Goal: Task Accomplishment & Management: Use online tool/utility

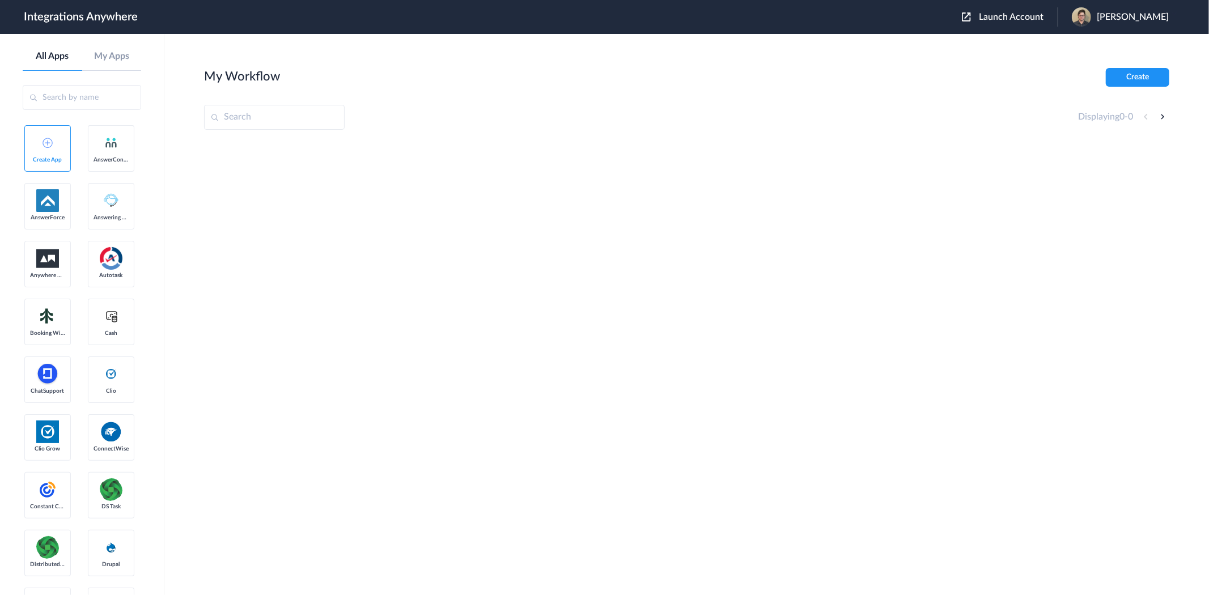
click at [1013, 16] on span "Launch Account" at bounding box center [1011, 16] width 65 height 9
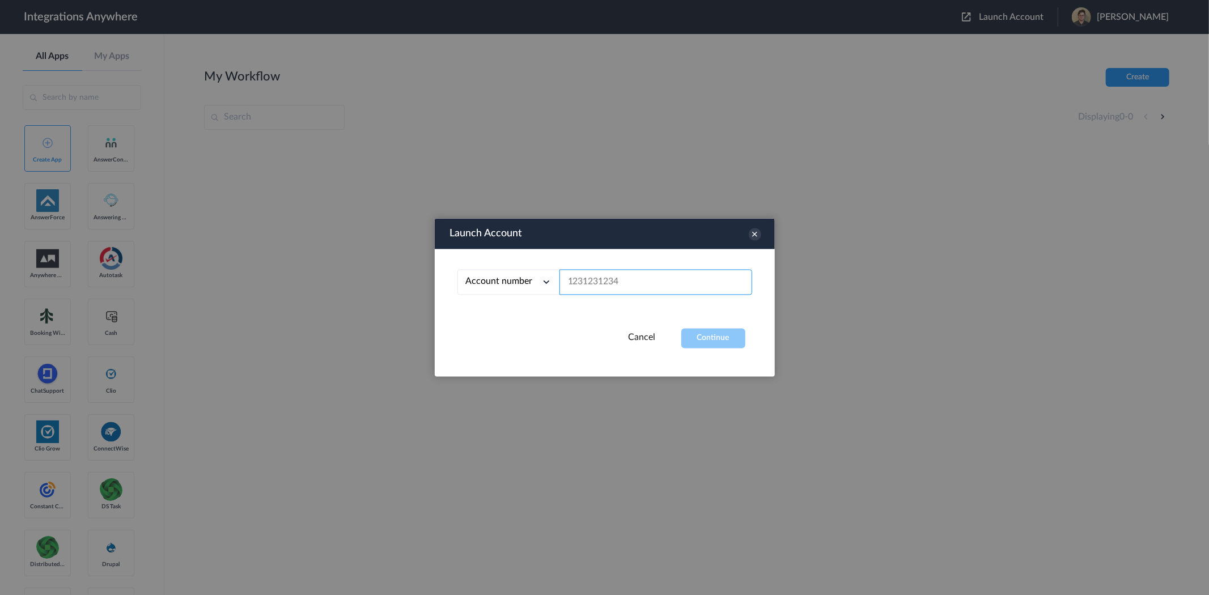
click at [664, 284] on input "text" at bounding box center [655, 282] width 193 height 25
paste input "8777290865"
type input "8777290865"
click at [703, 333] on button "Continue" at bounding box center [713, 339] width 64 height 20
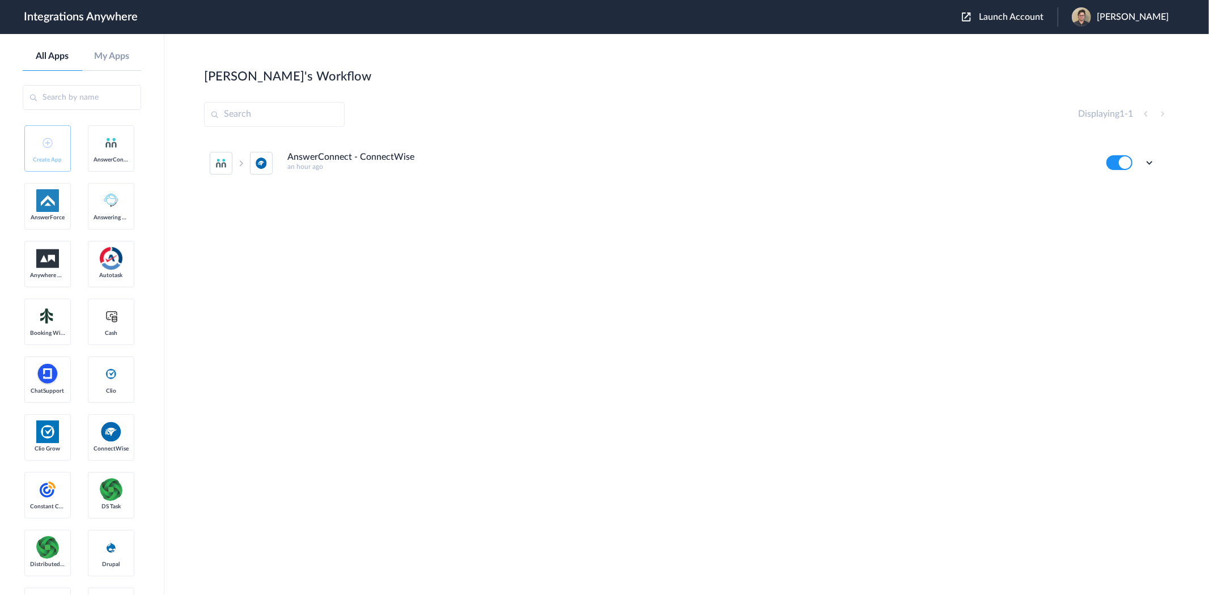
click at [255, 160] on img at bounding box center [261, 163] width 12 height 12
click at [337, 164] on h5 "an hour ago" at bounding box center [688, 167] width 803 height 8
click at [1146, 163] on icon at bounding box center [1148, 162] width 11 height 11
click at [1126, 191] on li "Edit" at bounding box center [1118, 188] width 74 height 21
click at [1151, 168] on icon at bounding box center [1148, 162] width 11 height 11
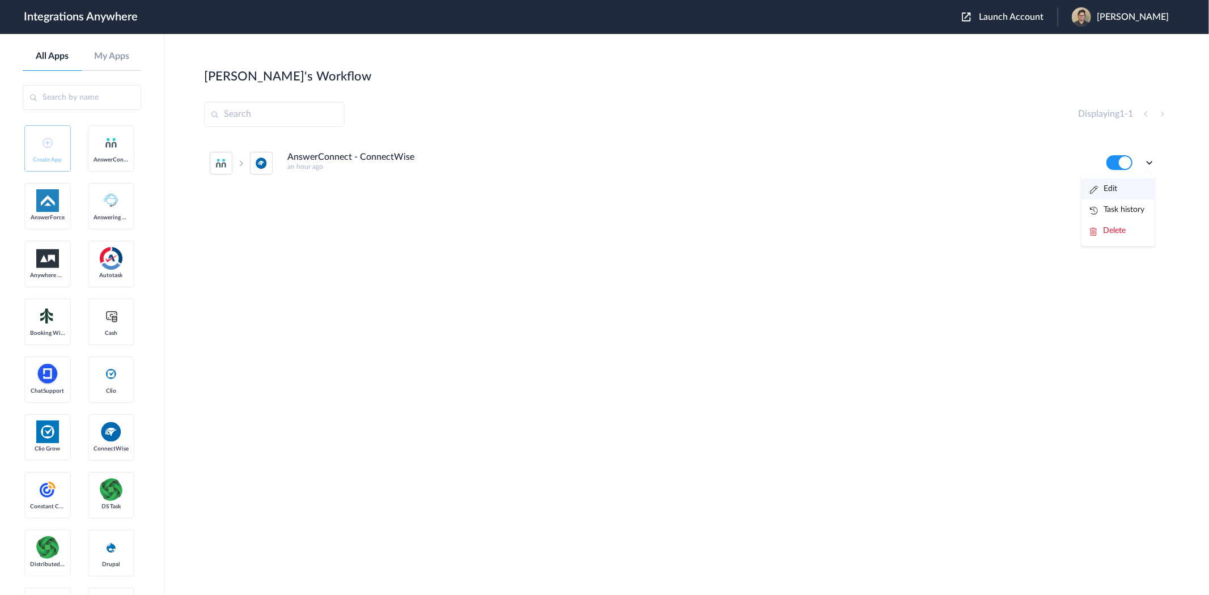
click at [1126, 190] on li "Edit" at bounding box center [1118, 188] width 74 height 21
click at [1146, 163] on icon at bounding box center [1148, 162] width 11 height 11
click at [1126, 209] on link "Task history" at bounding box center [1117, 210] width 54 height 8
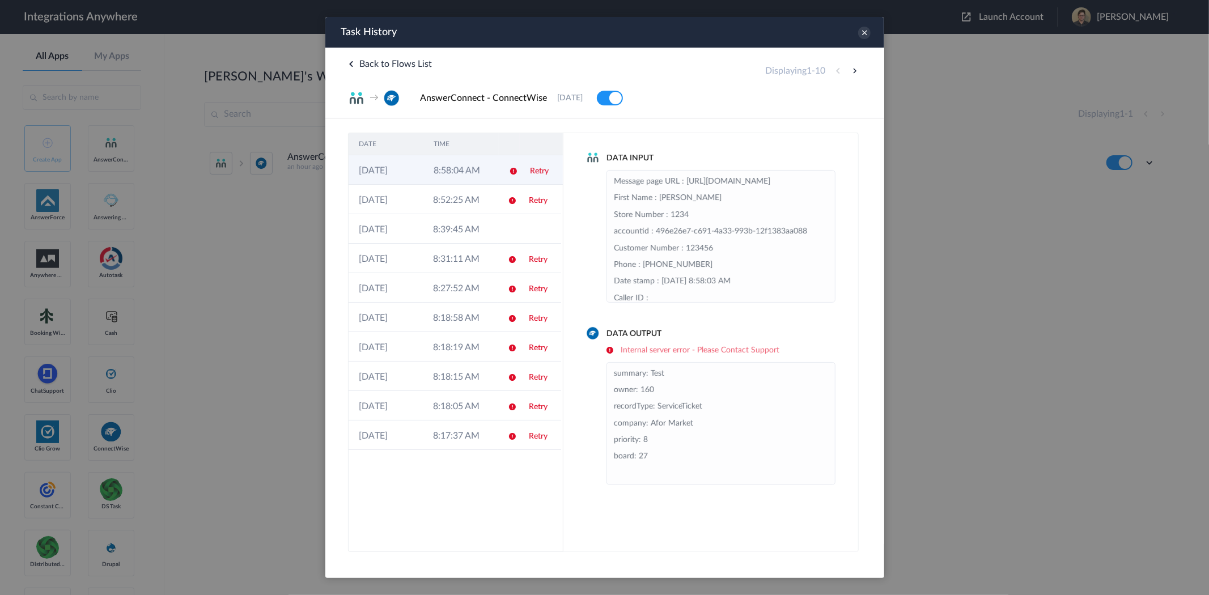
click at [425, 168] on td "8:58:04 AM" at bounding box center [460, 169] width 75 height 29
drag, startPoint x: 647, startPoint y: 422, endPoint x: 691, endPoint y: 423, distance: 44.2
click at [691, 423] on li "summary: Test owner: 160 recordType: ServiceTicket company: Afor Market priorit…" at bounding box center [720, 423] width 214 height 117
click at [722, 520] on div "Data Input Message page URL : [URL][DOMAIN_NAME] First Name : [PERSON_NAME] Tes…" at bounding box center [710, 342] width 295 height 419
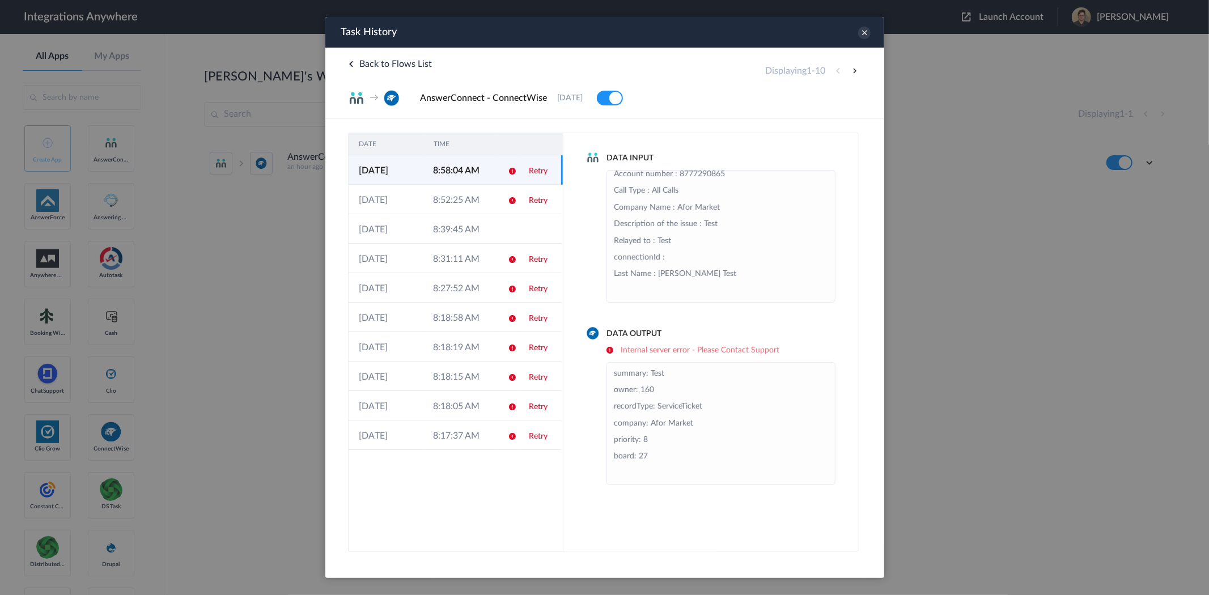
scroll to position [266, 0]
click at [863, 37] on icon at bounding box center [863, 33] width 12 height 12
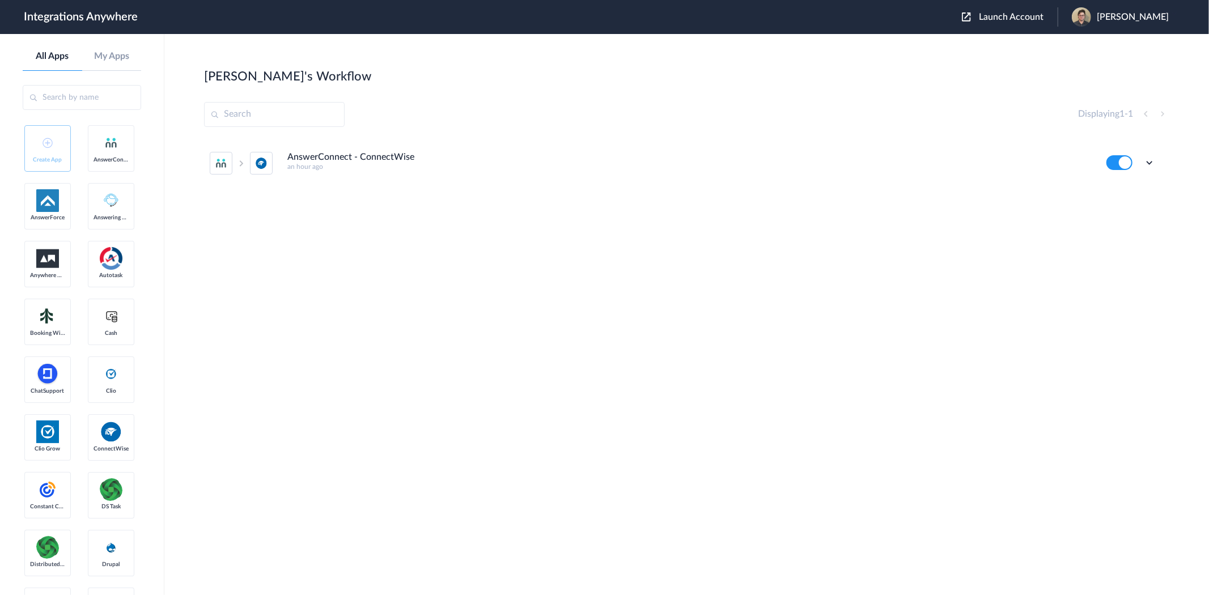
click at [307, 291] on div "AnswerConnect - ConnectWise an hour ago Edit Task history Delete" at bounding box center [686, 223] width 965 height 170
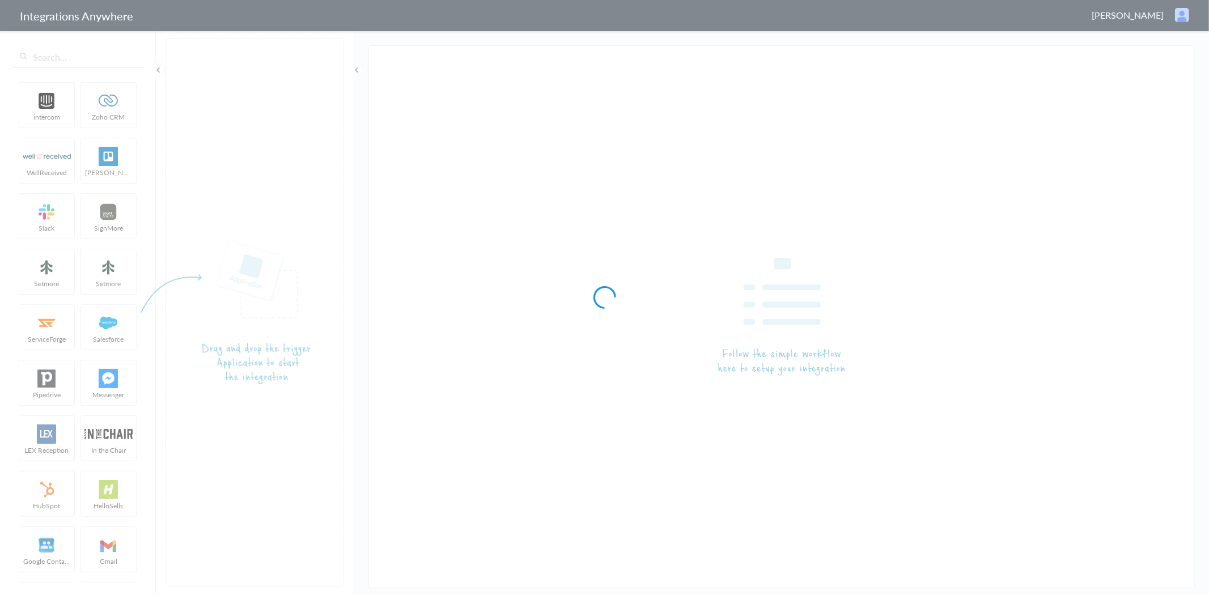
type input "AnswerConnect - ConnectWise"
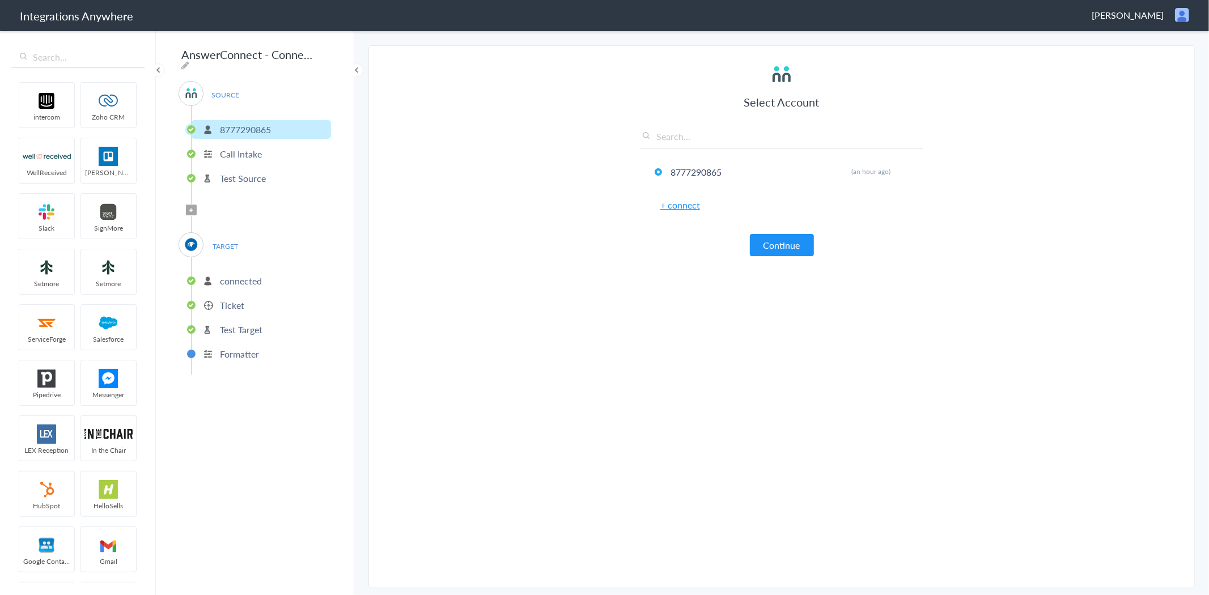
click at [240, 274] on p "connected" at bounding box center [241, 280] width 42 height 13
click at [231, 300] on p "Ticket" at bounding box center [232, 305] width 24 height 13
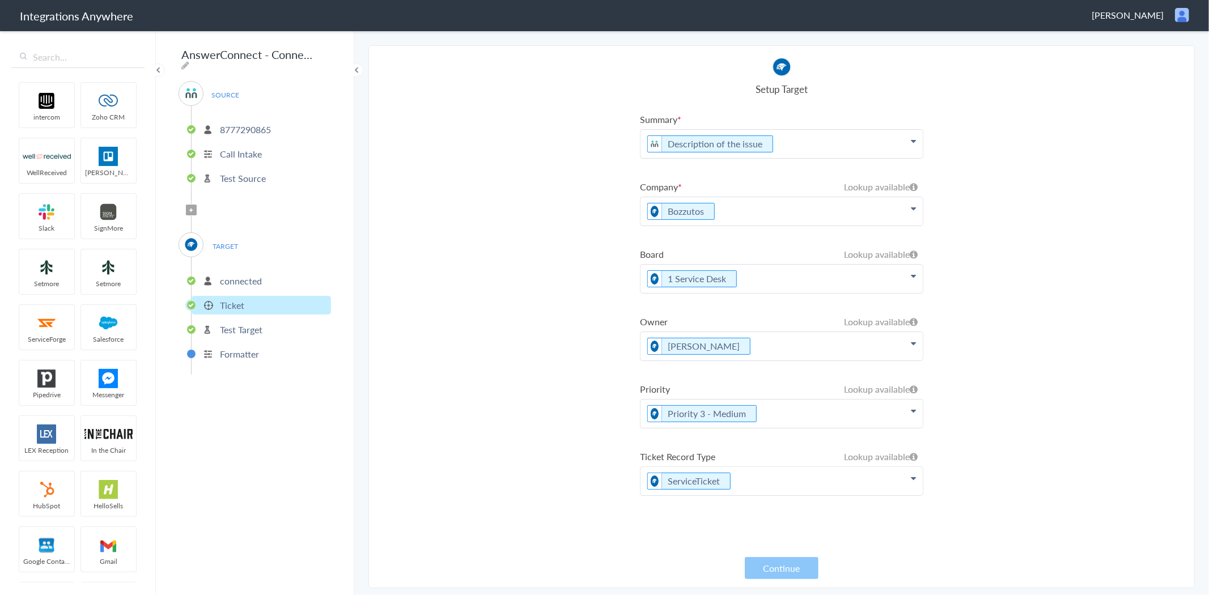
click at [913, 146] on icon at bounding box center [913, 141] width 5 height 9
click at [875, 245] on link "ConnectWise" at bounding box center [781, 247] width 282 height 25
click at [697, 424] on link "AnswerConnect" at bounding box center [781, 436] width 282 height 25
click at [909, 424] on link "AnswerConnect" at bounding box center [781, 436] width 282 height 25
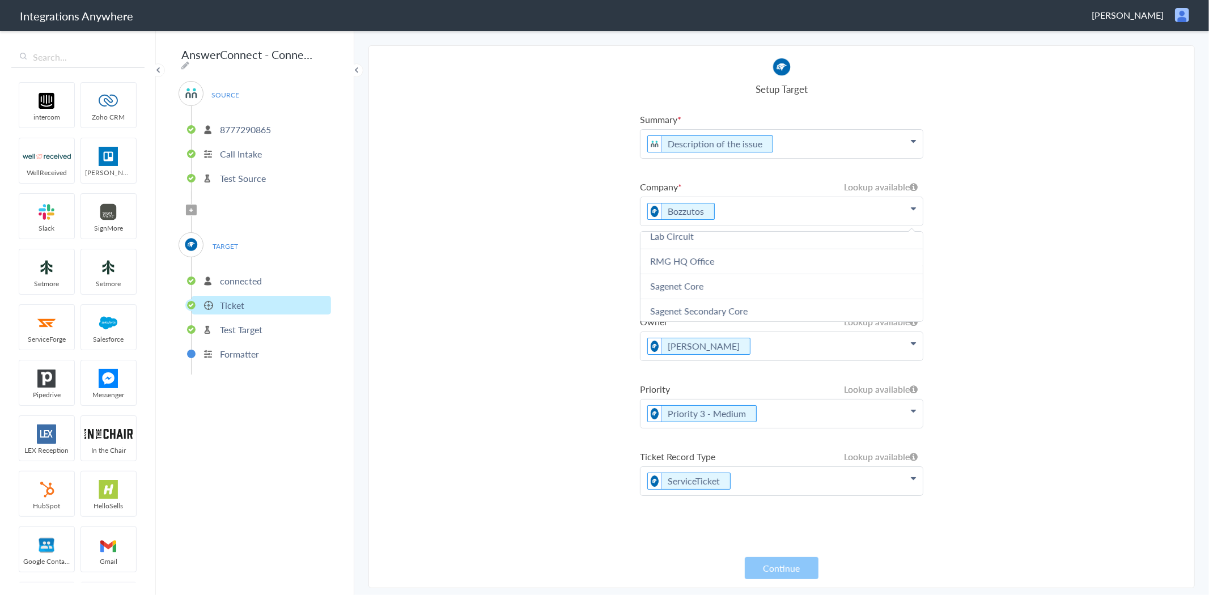
click at [696, 424] on link "AnswerConnect" at bounding box center [781, 436] width 282 height 25
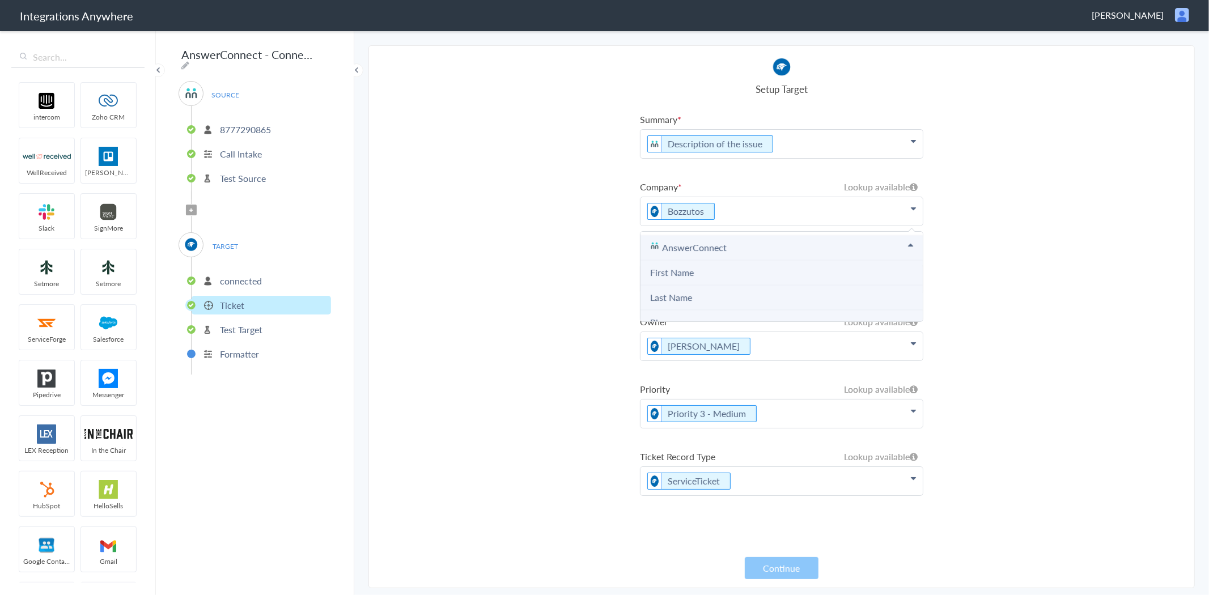
scroll to position [5760, 0]
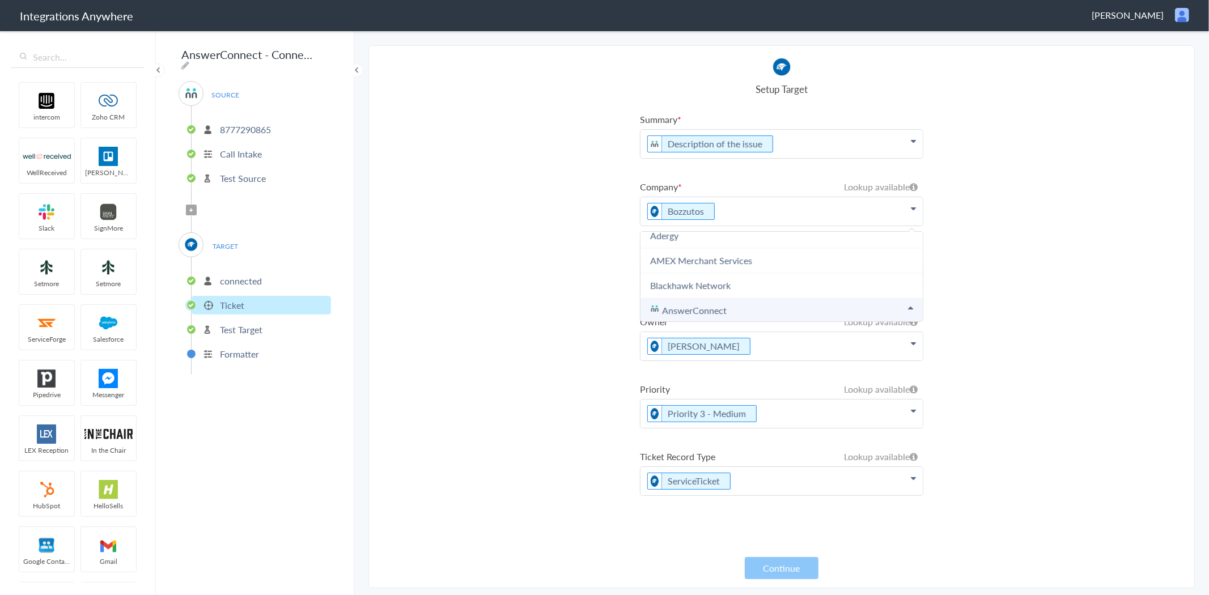
click at [703, 403] on link "Company Name" at bounding box center [681, 409] width 63 height 13
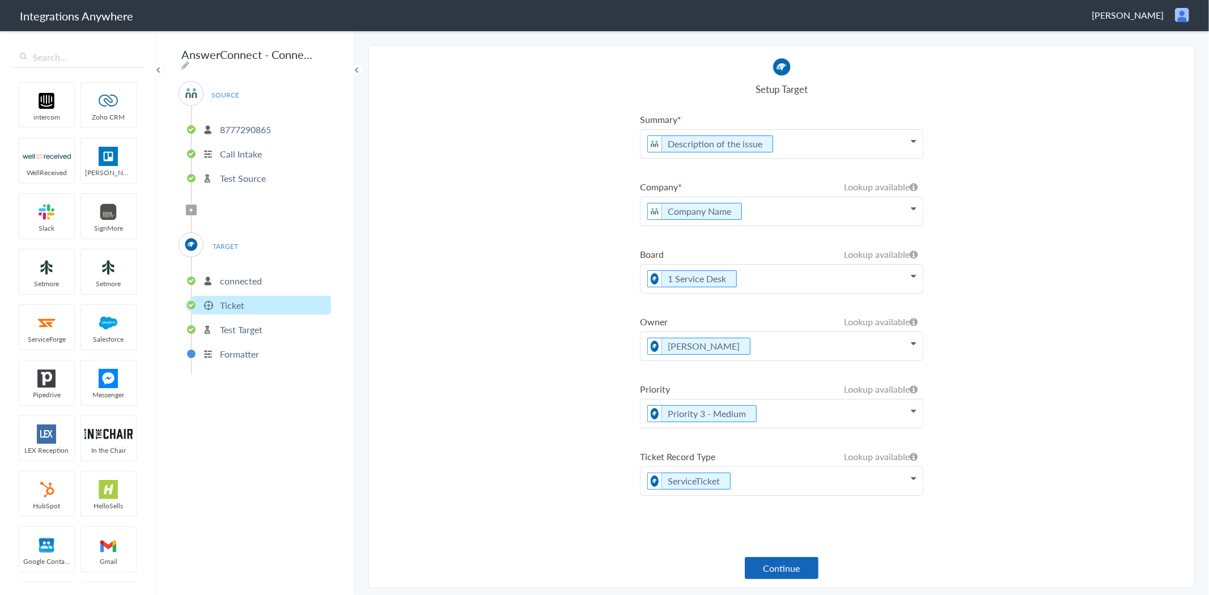
click at [794, 567] on button "Continue" at bounding box center [782, 568] width 74 height 22
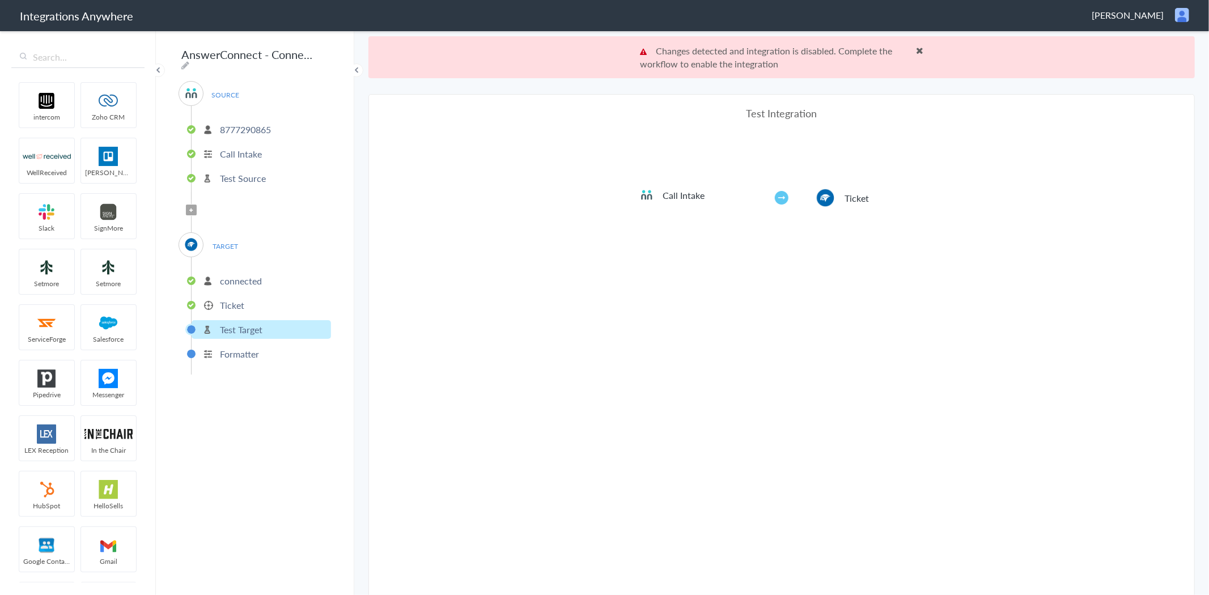
click at [231, 147] on p "Call Intake" at bounding box center [241, 153] width 42 height 13
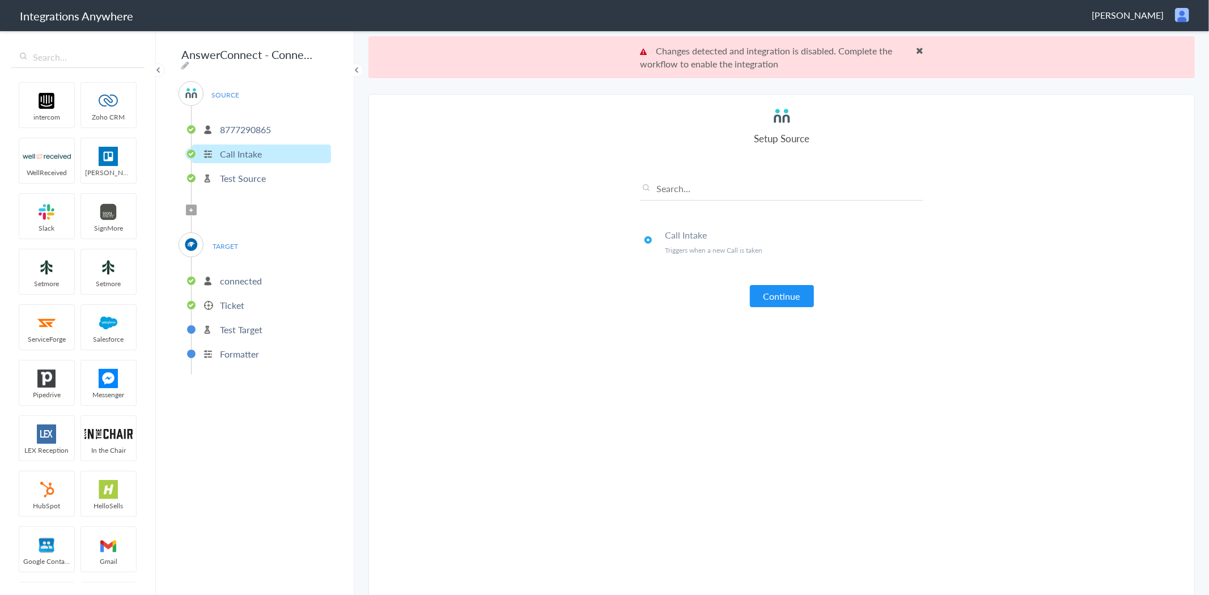
click at [261, 125] on p "8777290865" at bounding box center [245, 129] width 51 height 13
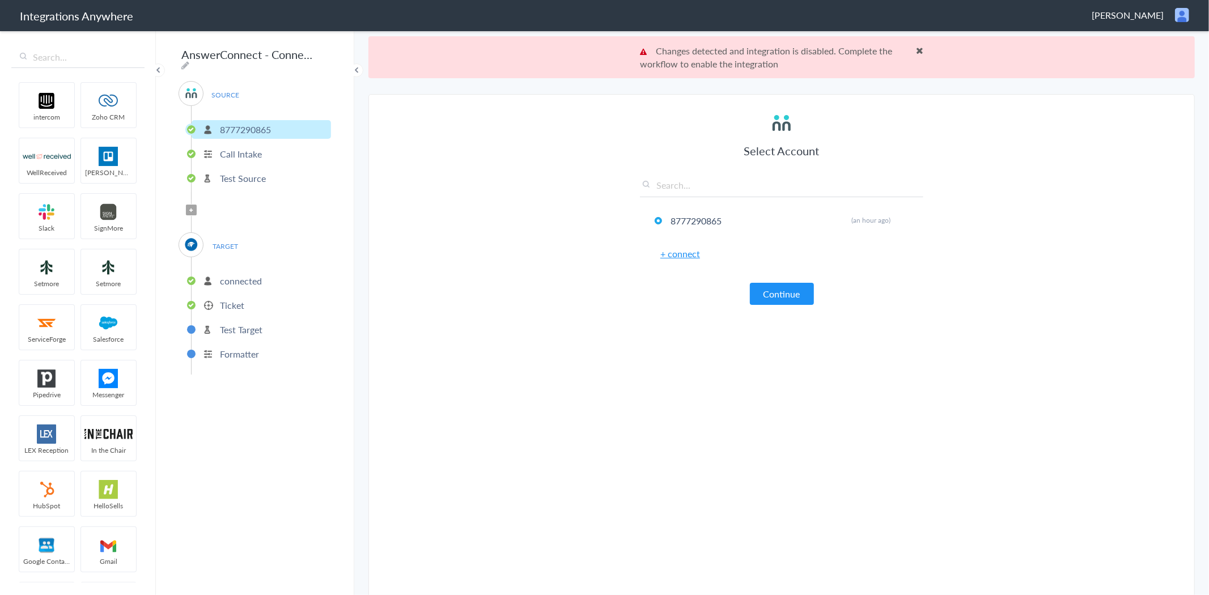
click at [241, 172] on p "Test Source" at bounding box center [243, 178] width 46 height 13
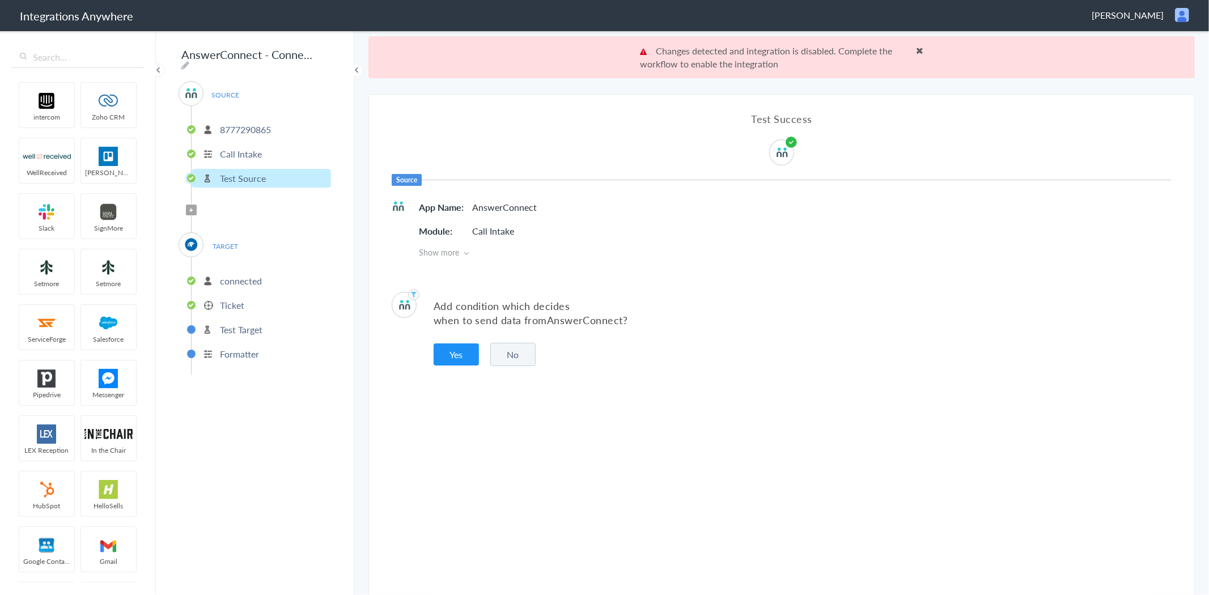
click at [463, 253] on icon at bounding box center [465, 253] width 5 height 8
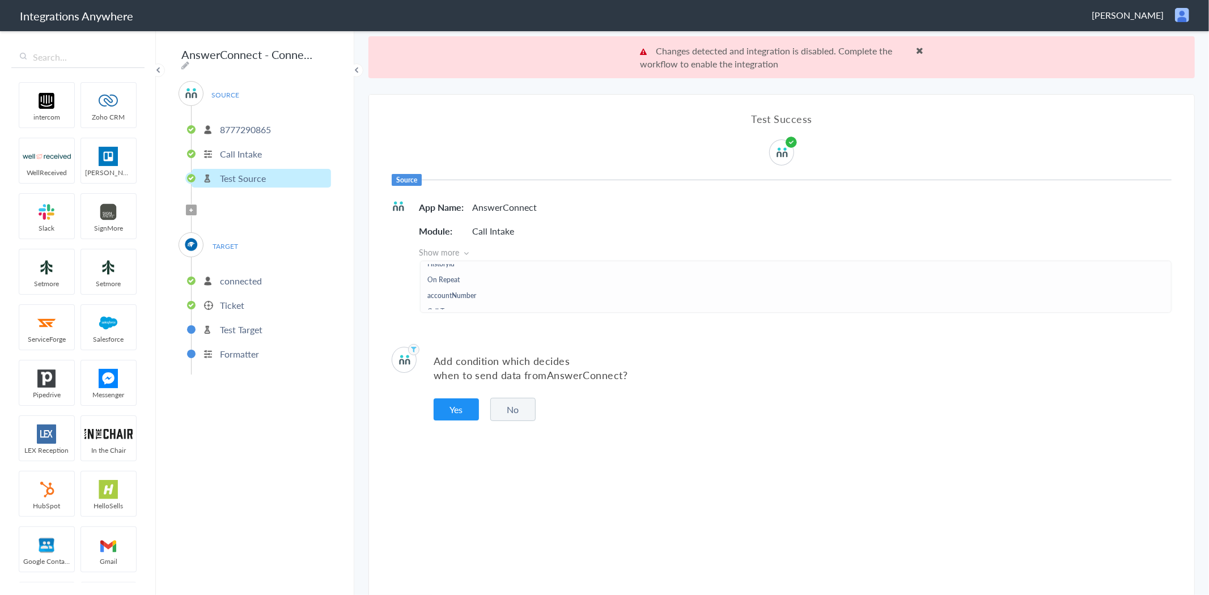
scroll to position [314, 0]
click at [236, 123] on p "8777290865" at bounding box center [245, 129] width 51 height 13
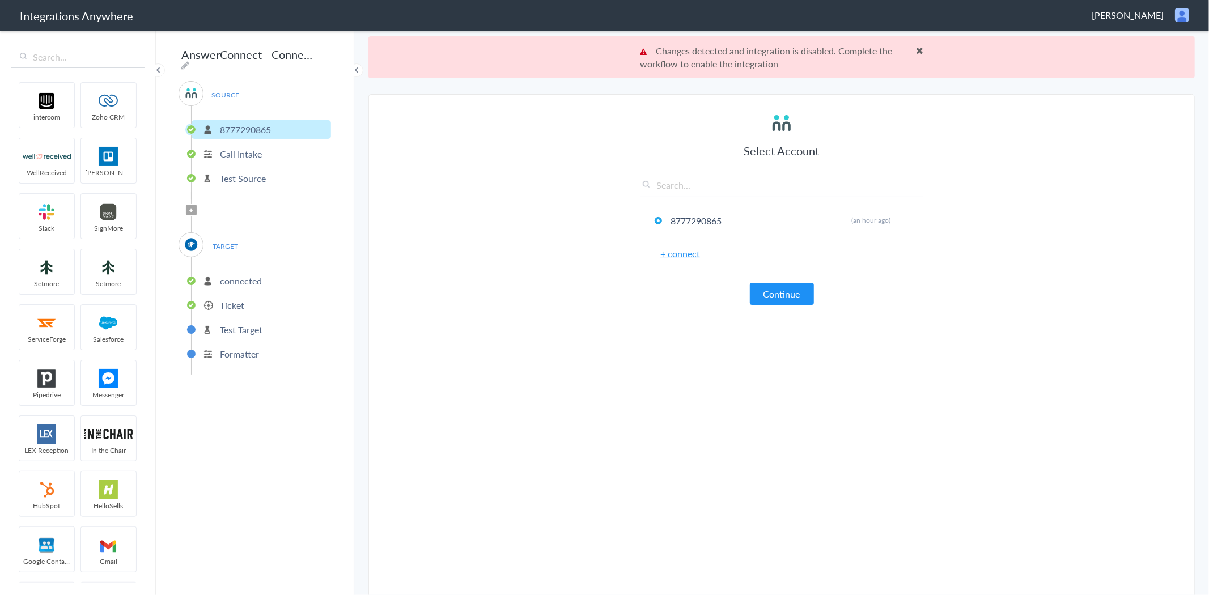
click at [253, 155] on p "Call Intake" at bounding box center [241, 153] width 42 height 13
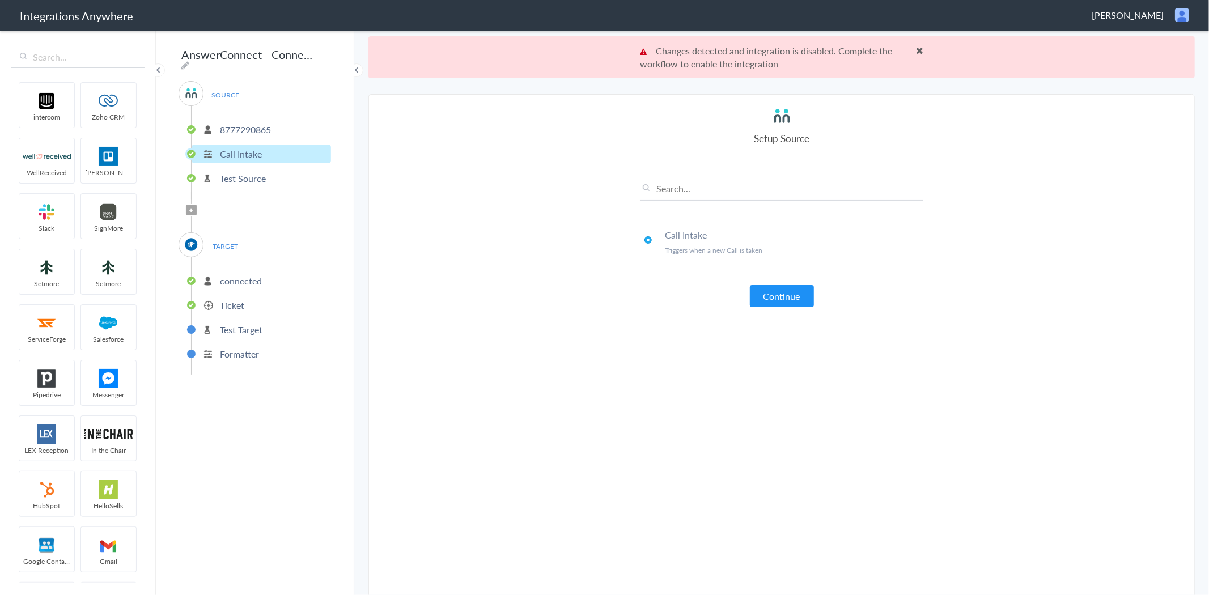
click at [226, 282] on li "connected" at bounding box center [261, 280] width 139 height 19
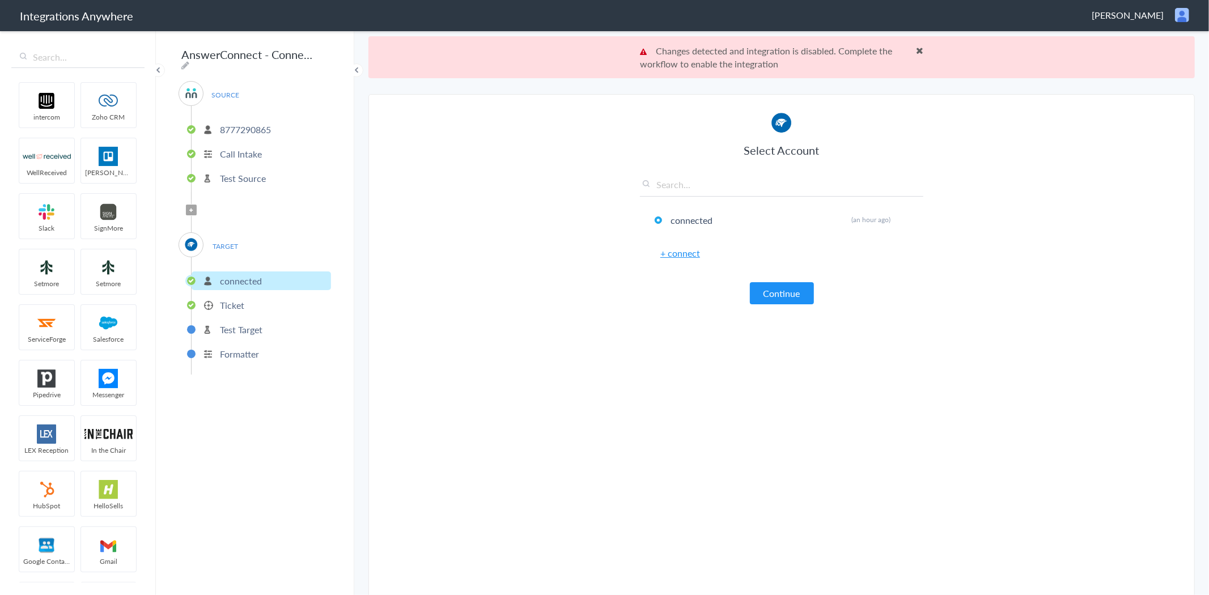
click at [233, 275] on p "connected" at bounding box center [241, 280] width 42 height 13
click at [229, 299] on p "Ticket" at bounding box center [232, 305] width 24 height 13
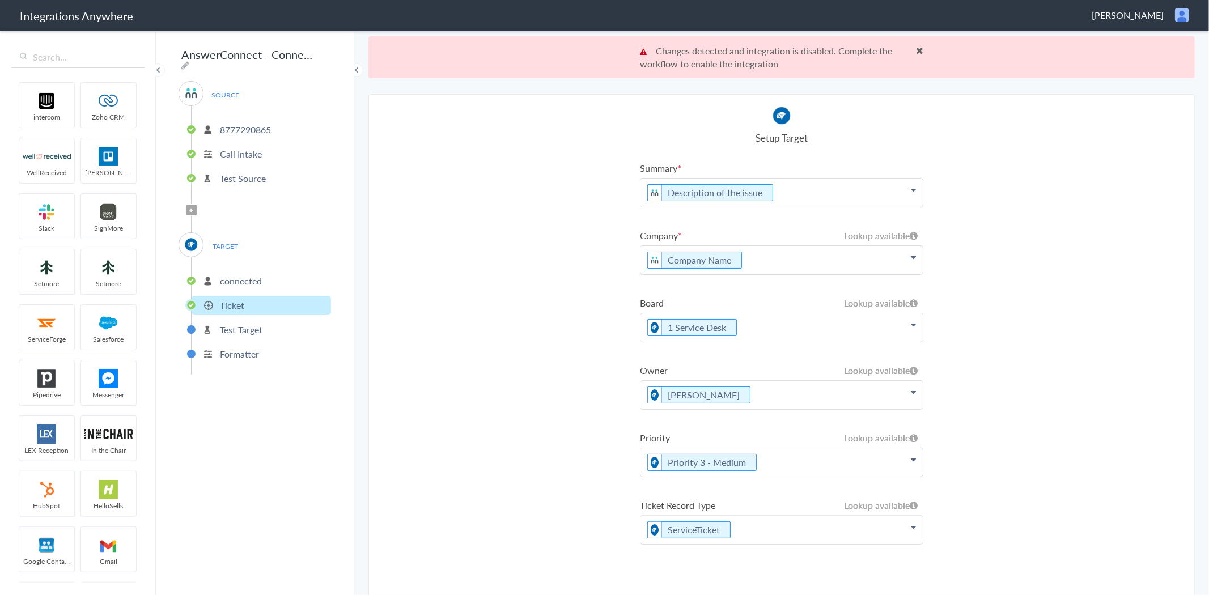
click at [232, 323] on p "Test Target" at bounding box center [241, 329] width 42 height 13
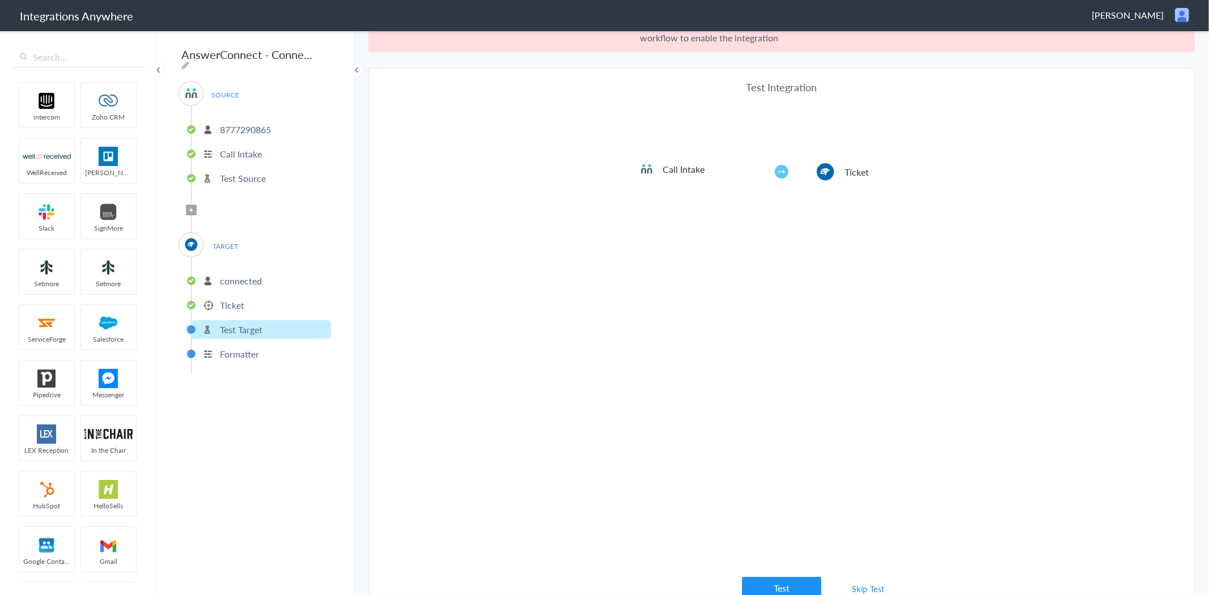
scroll to position [41, 0]
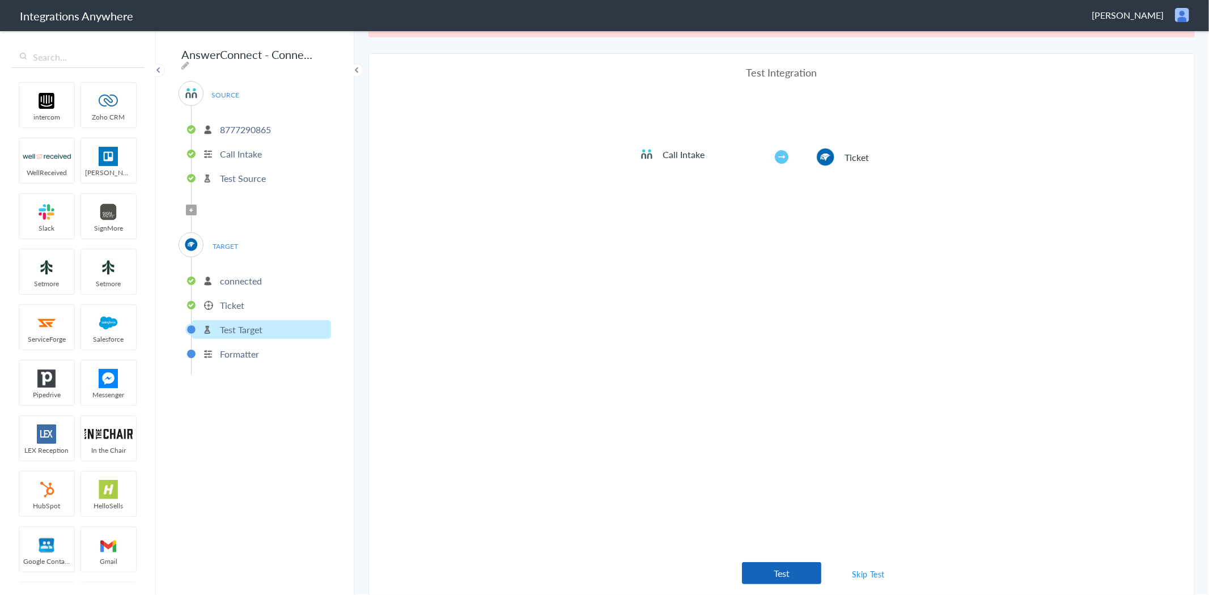
click at [777, 576] on button "Test" at bounding box center [781, 573] width 79 height 22
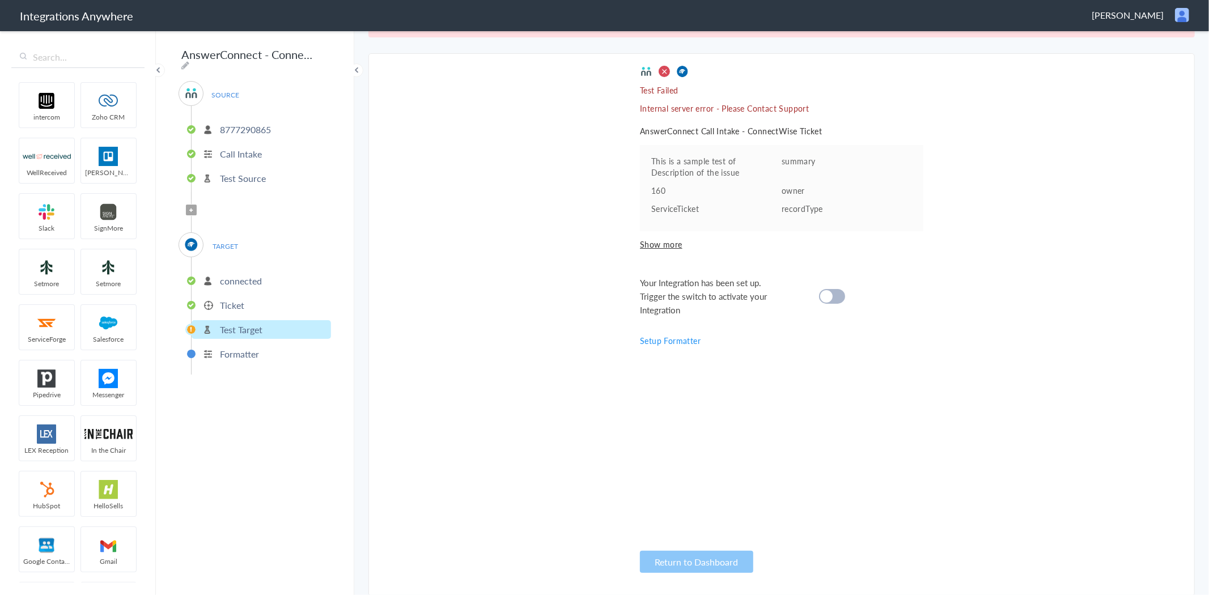
click at [665, 243] on span "Show more" at bounding box center [781, 244] width 283 height 11
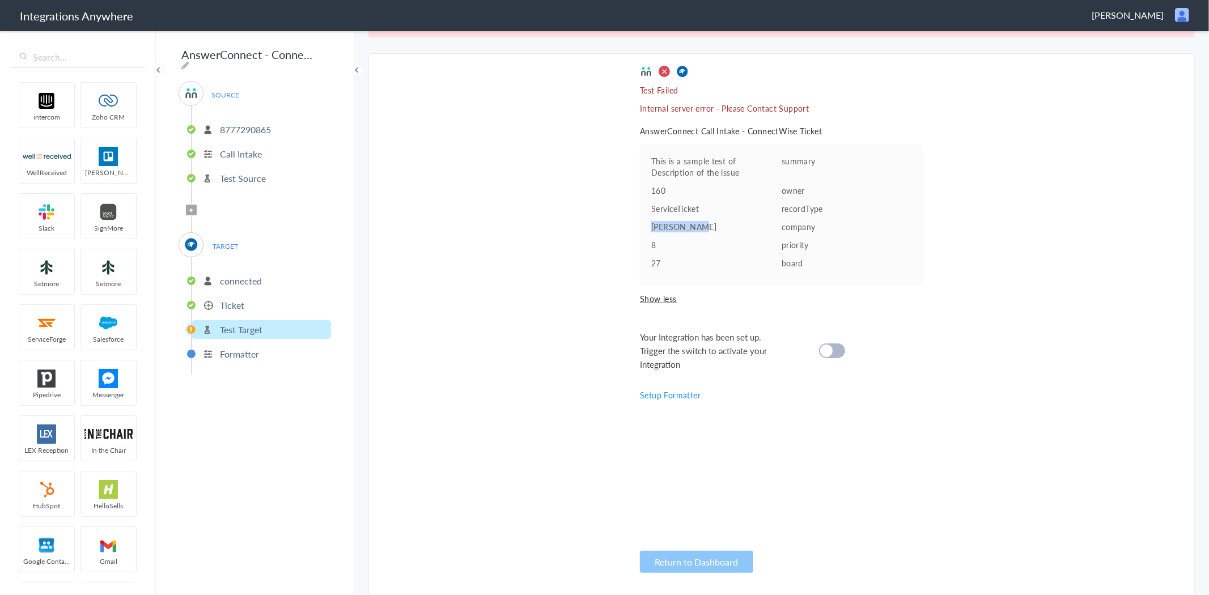
drag, startPoint x: 647, startPoint y: 228, endPoint x: 688, endPoint y: 228, distance: 41.9
click at [688, 228] on pre "Stefan Test" at bounding box center [716, 226] width 130 height 11
drag, startPoint x: 776, startPoint y: 227, endPoint x: 807, endPoint y: 228, distance: 31.2
click at [807, 228] on p "company" at bounding box center [846, 226] width 130 height 11
click at [220, 90] on span "SOURCE" at bounding box center [225, 94] width 43 height 15
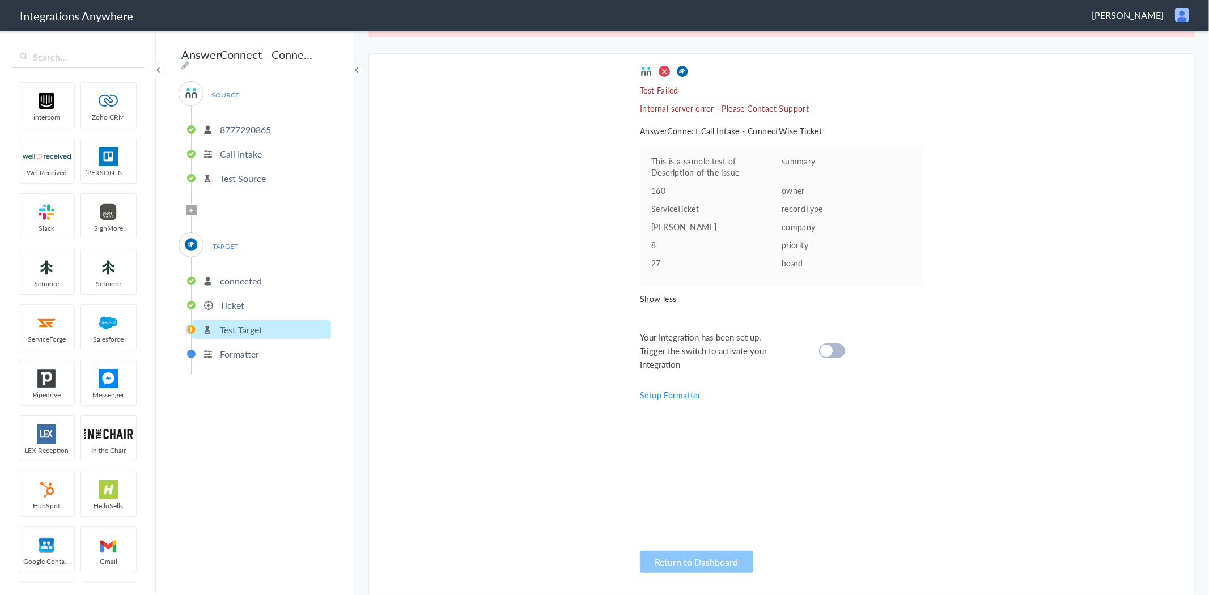
click at [197, 87] on img at bounding box center [191, 93] width 14 height 14
click at [244, 125] on p "8777290865" at bounding box center [245, 129] width 51 height 13
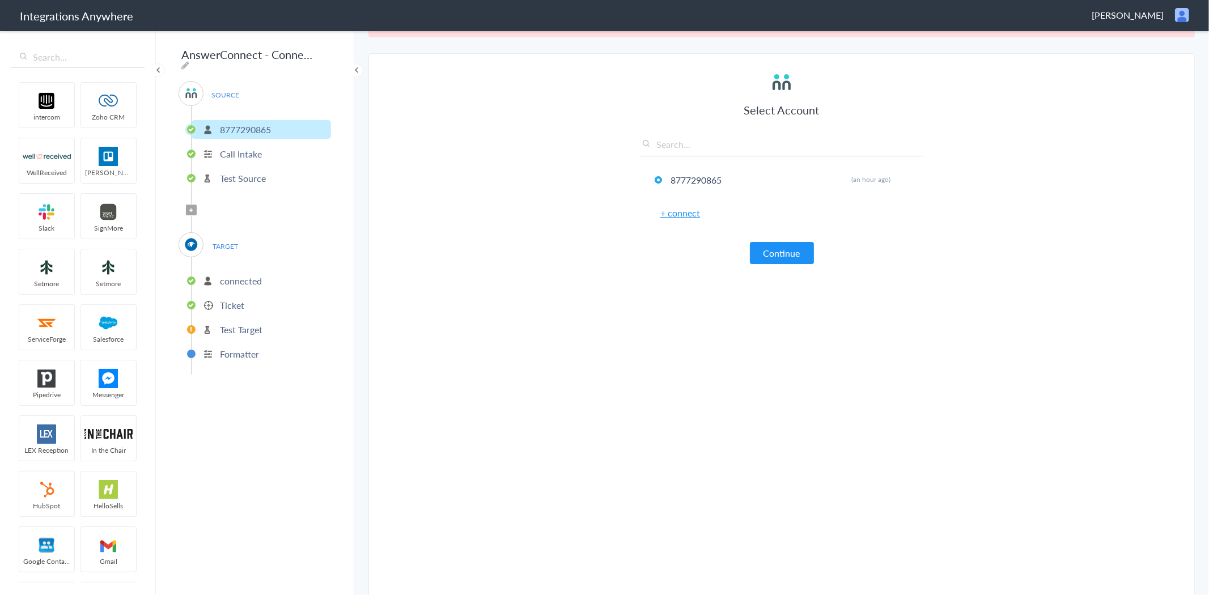
click at [224, 92] on span "SOURCE" at bounding box center [225, 94] width 43 height 15
click at [178, 84] on div "SOURCE 8777290865 Call Intake Test Source" at bounding box center [254, 140] width 152 height 118
click at [227, 148] on p "Call Intake" at bounding box center [241, 153] width 42 height 13
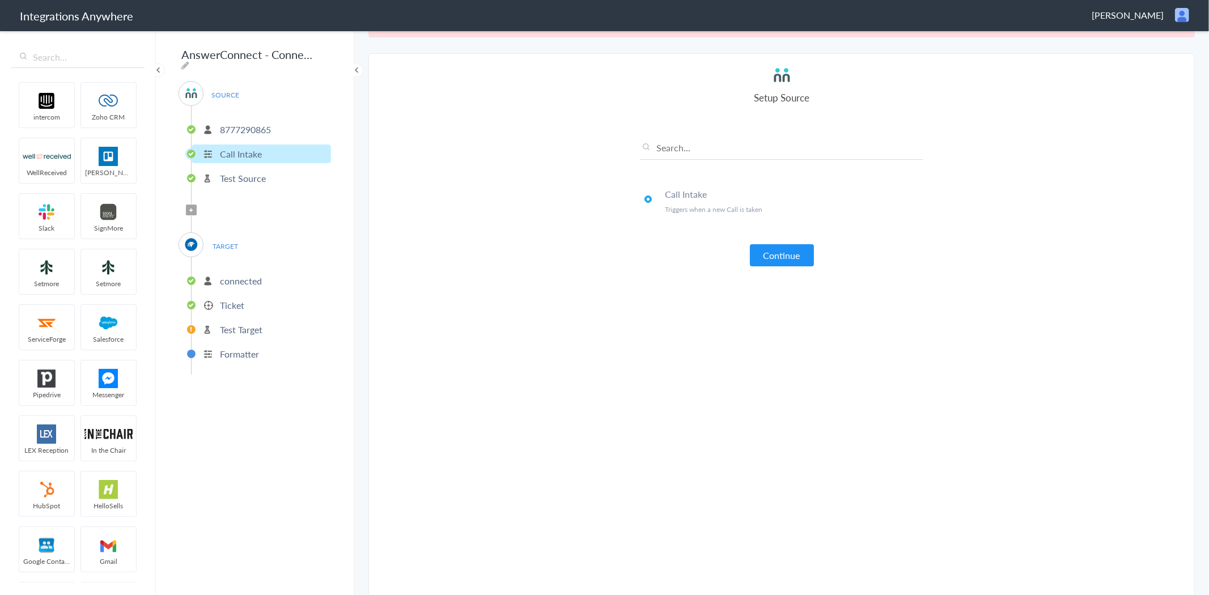
click at [243, 180] on li "Test Source" at bounding box center [261, 178] width 139 height 19
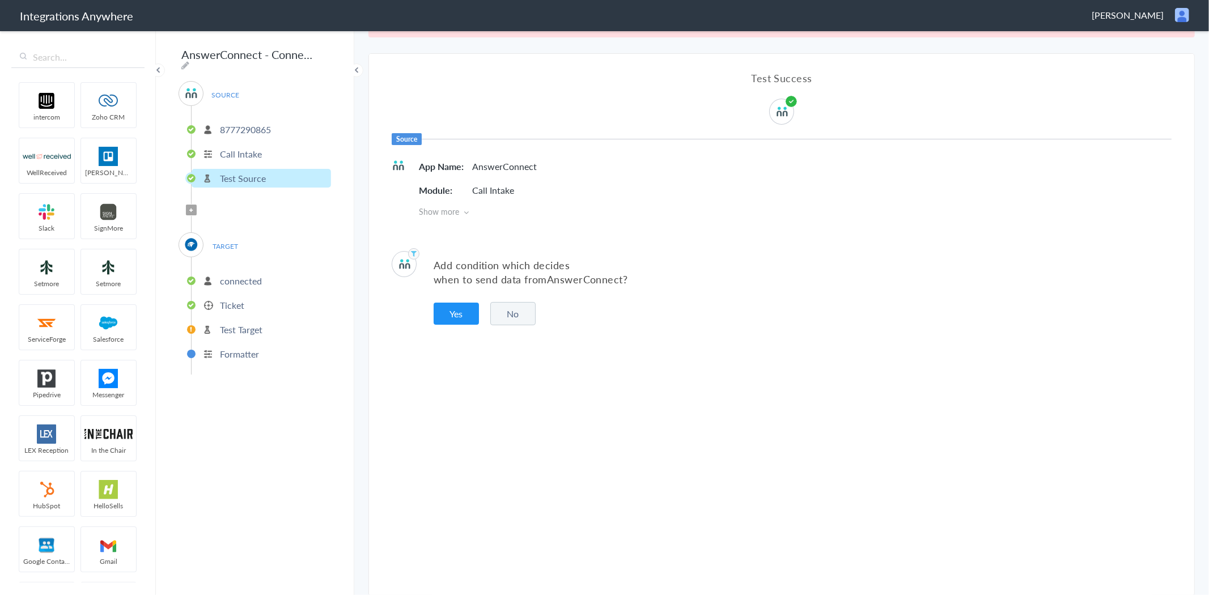
click at [188, 91] on img at bounding box center [191, 93] width 14 height 14
click at [221, 91] on span "SOURCE" at bounding box center [225, 94] width 43 height 15
click at [237, 275] on p "connected" at bounding box center [241, 280] width 42 height 13
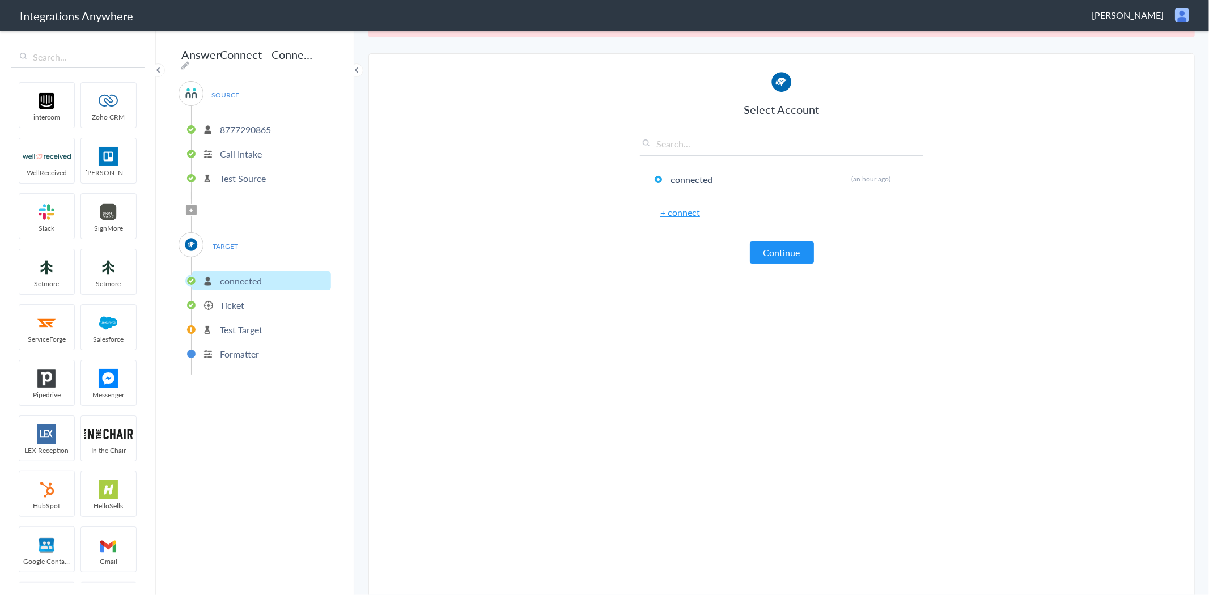
click at [231, 299] on p "Ticket" at bounding box center [232, 305] width 24 height 13
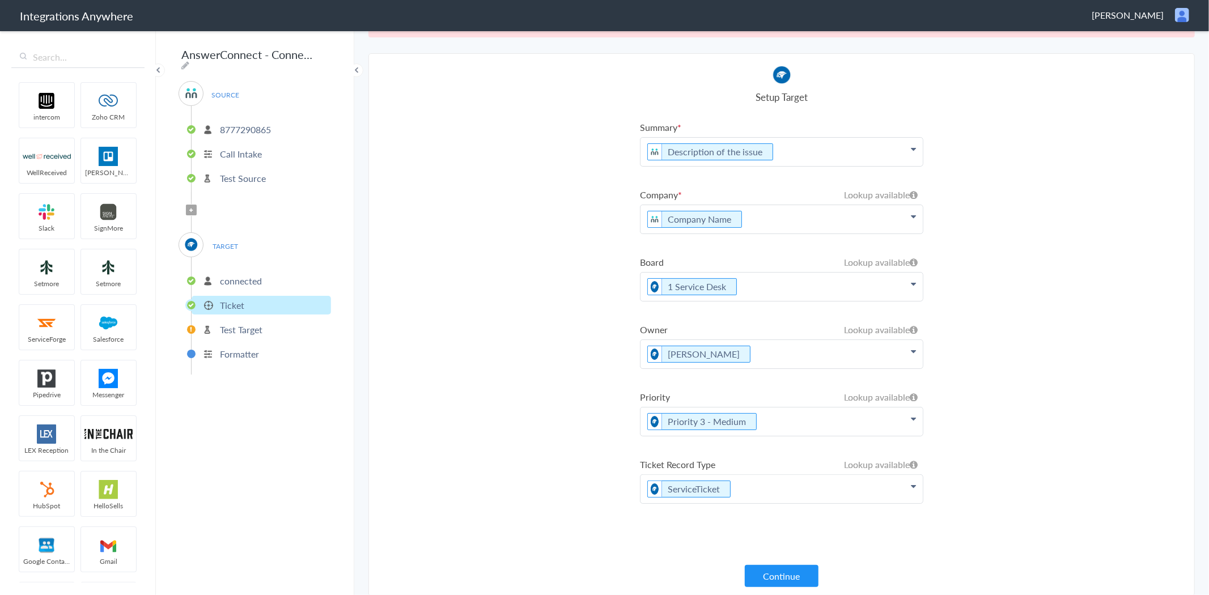
click at [236, 325] on p "Test Target" at bounding box center [241, 329] width 42 height 13
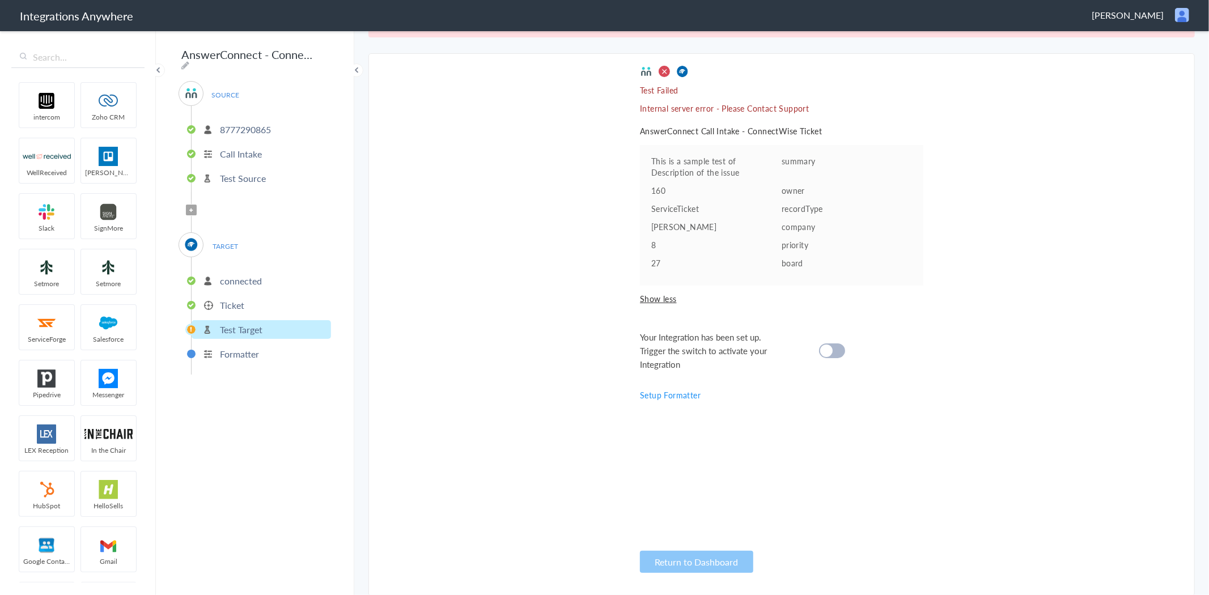
click at [791, 172] on li "This is a sample test of Description of the issue summary" at bounding box center [781, 166] width 261 height 23
click at [809, 159] on p "summary" at bounding box center [846, 160] width 130 height 11
click at [810, 158] on p "summary" at bounding box center [846, 160] width 130 height 11
click at [810, 157] on p "summary" at bounding box center [846, 160] width 130 height 11
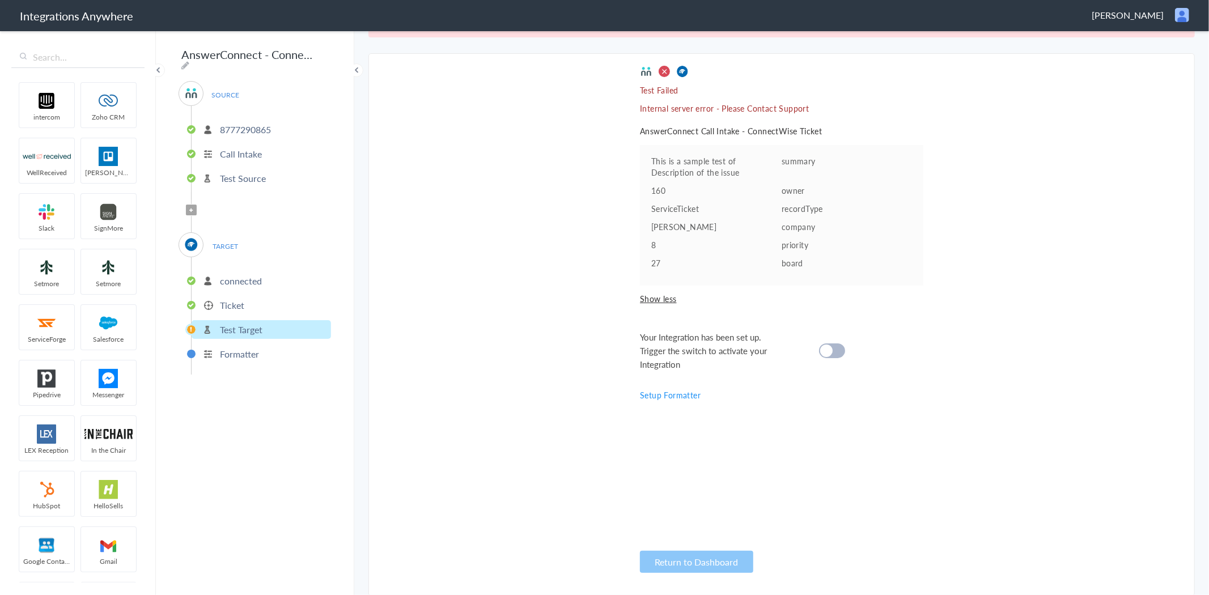
click at [817, 194] on p "owner" at bounding box center [846, 190] width 130 height 11
click at [219, 347] on li "Formatter" at bounding box center [261, 354] width 139 height 19
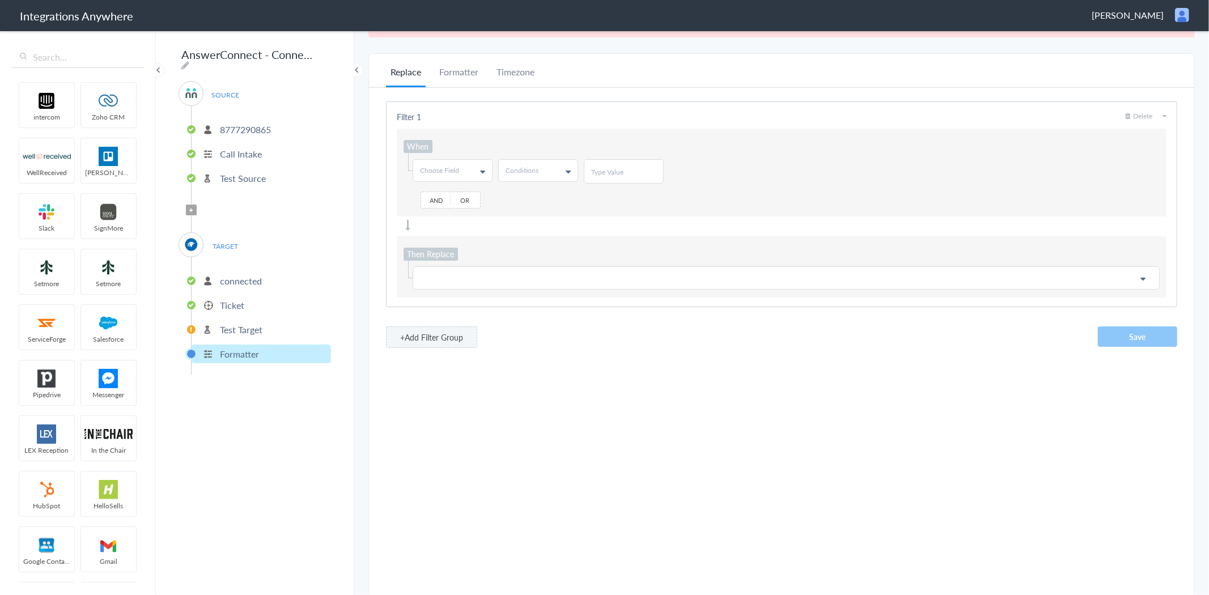
click at [233, 323] on p "Test Target" at bounding box center [241, 329] width 42 height 13
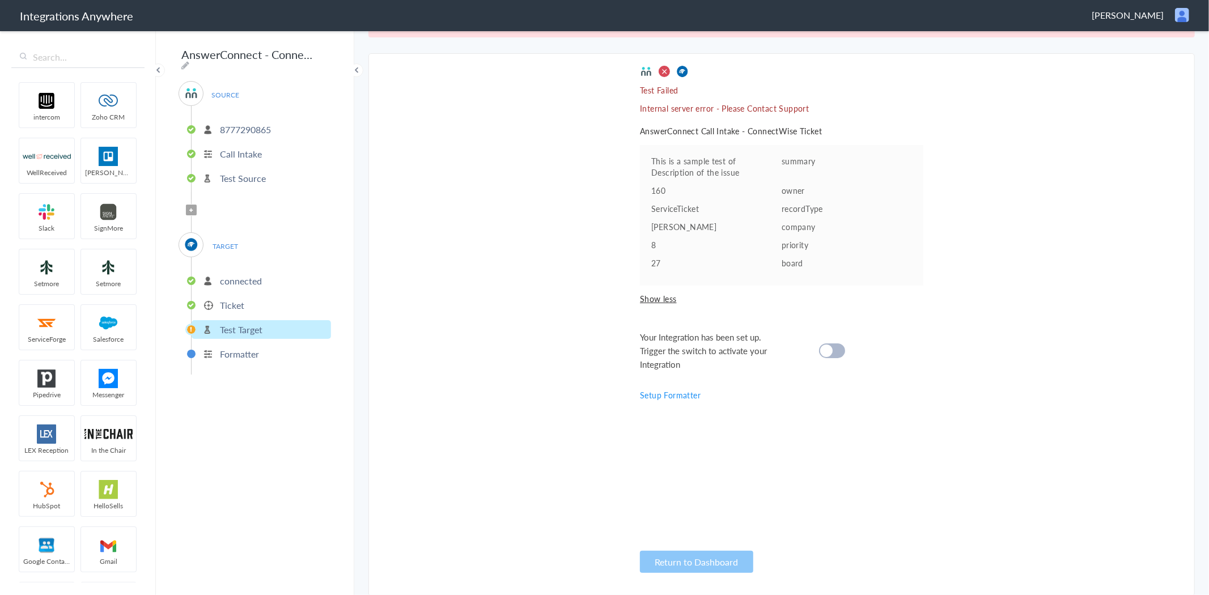
click at [246, 347] on p "Formatter" at bounding box center [239, 353] width 39 height 13
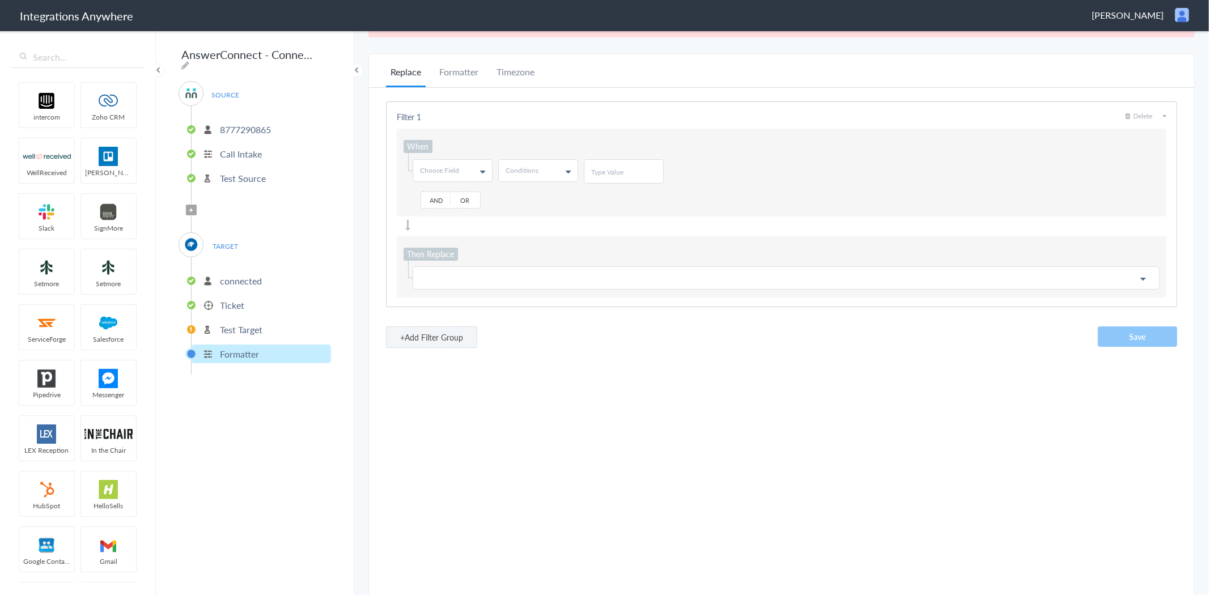
click at [239, 324] on p "Test Target" at bounding box center [241, 329] width 42 height 13
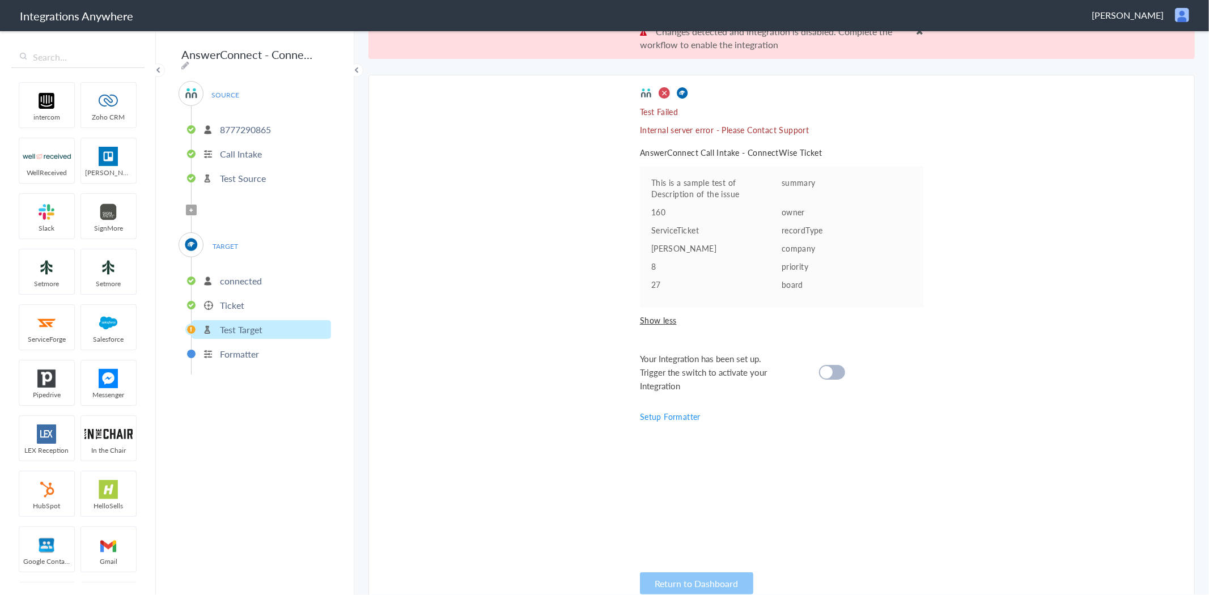
scroll to position [0, 0]
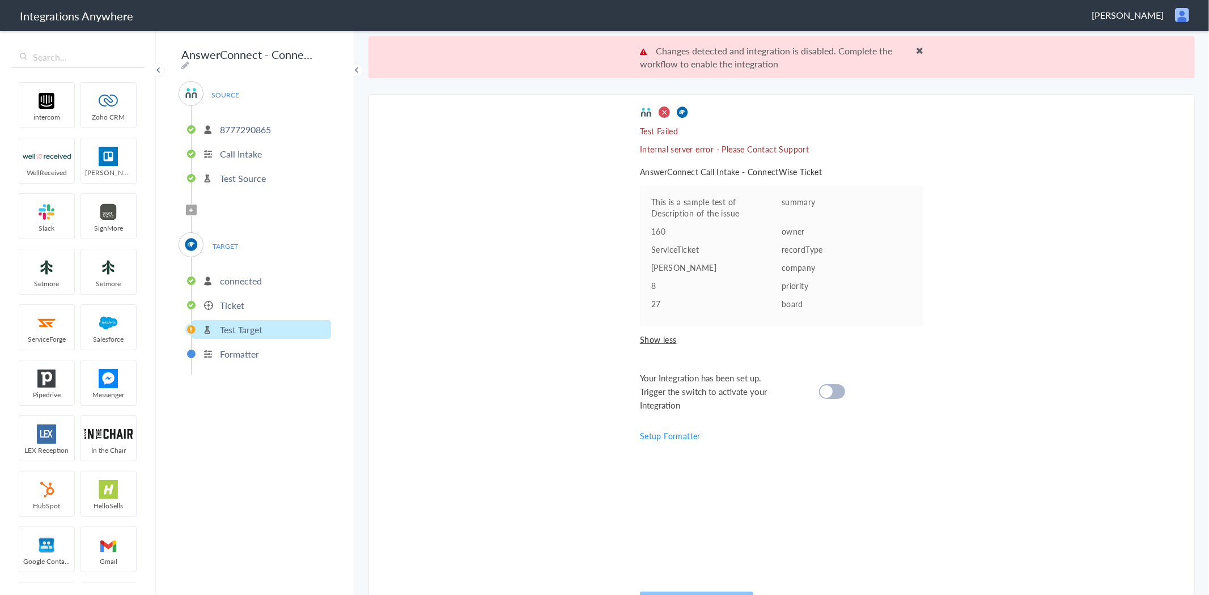
click at [824, 389] on cite at bounding box center [826, 391] width 12 height 12
click at [916, 51] on span at bounding box center [919, 50] width 7 height 9
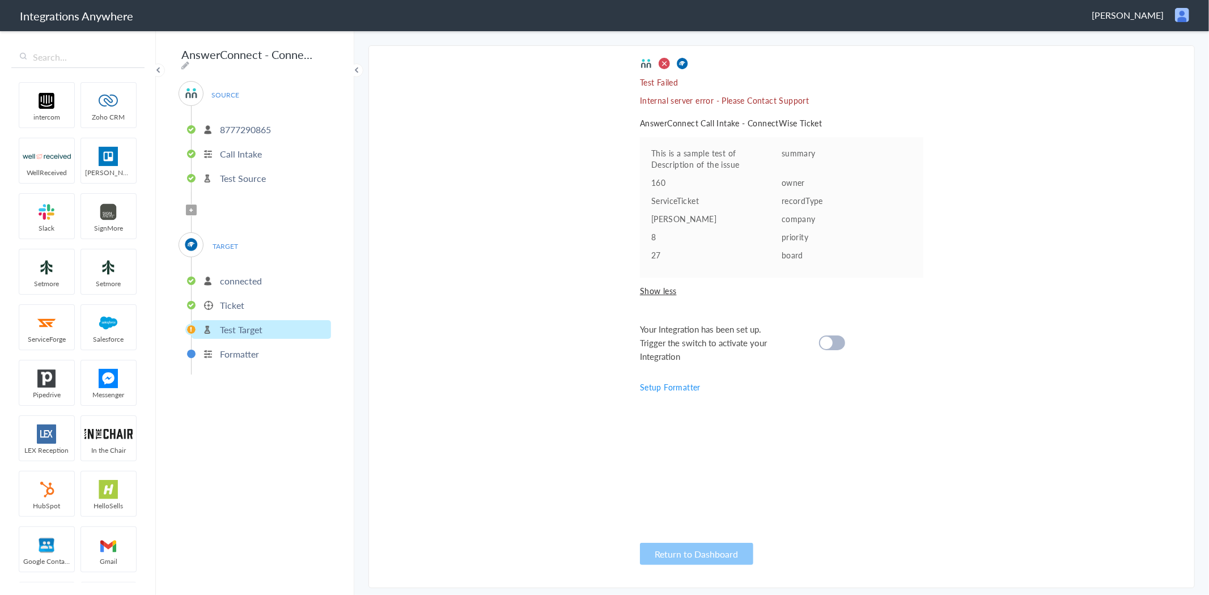
click at [829, 345] on cite at bounding box center [826, 343] width 12 height 12
click at [843, 346] on div at bounding box center [832, 342] width 26 height 15
click at [840, 343] on div at bounding box center [832, 342] width 26 height 15
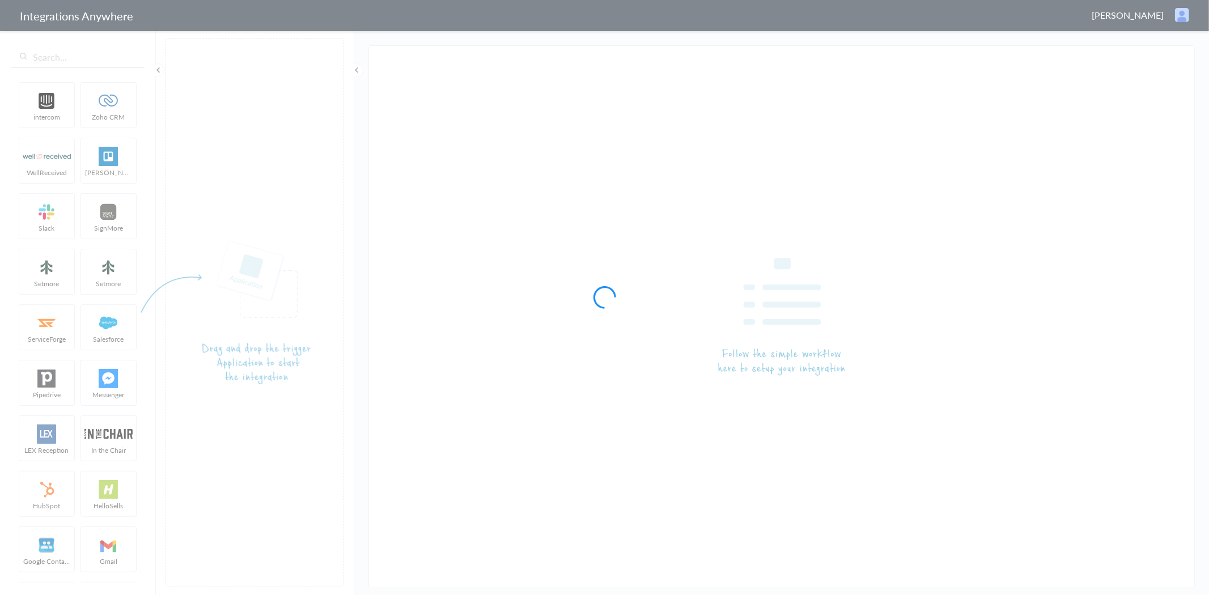
type input "AnswerConnect - ConnectWise"
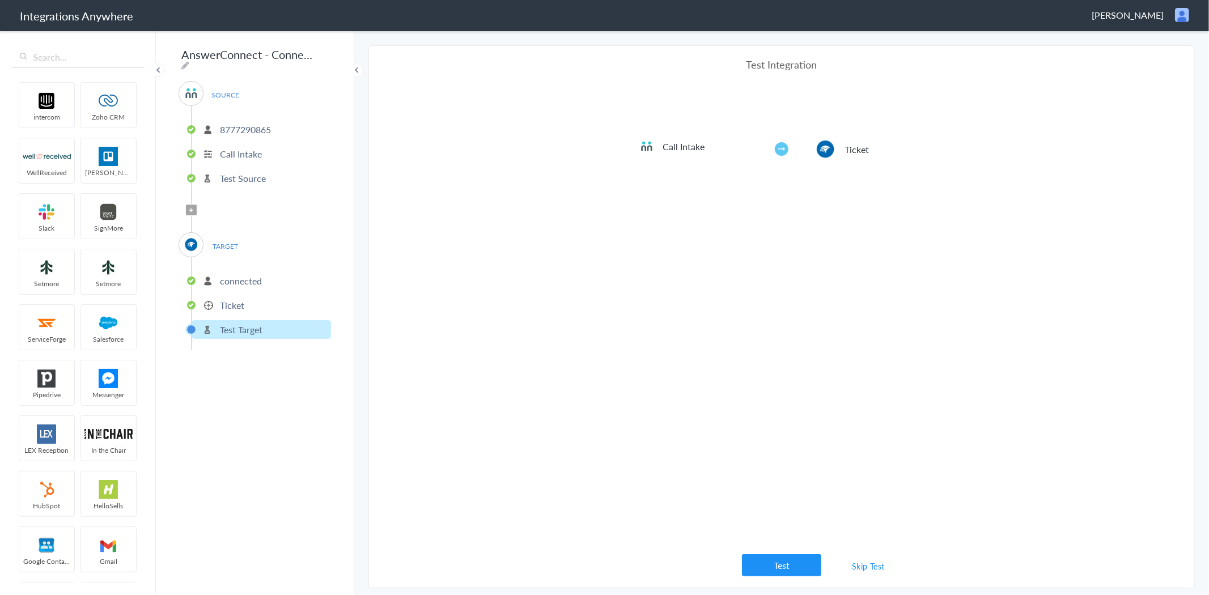
click at [231, 299] on p "Ticket" at bounding box center [232, 305] width 24 height 13
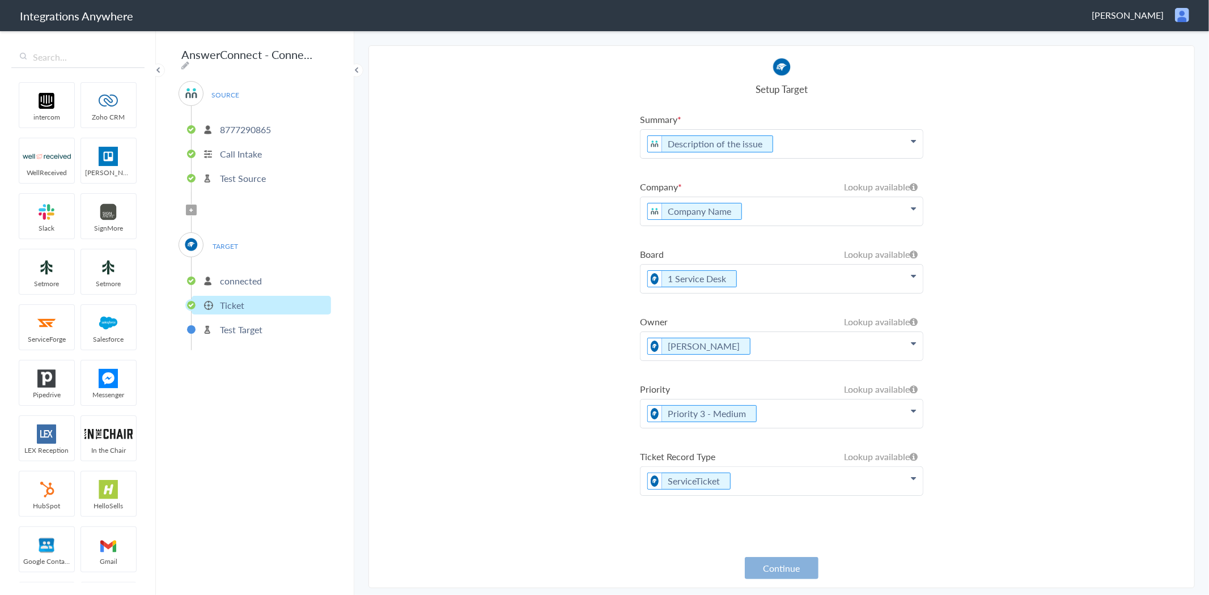
click at [790, 567] on button "Continue" at bounding box center [782, 568] width 74 height 22
click at [234, 323] on p "Test Target" at bounding box center [241, 329] width 42 height 13
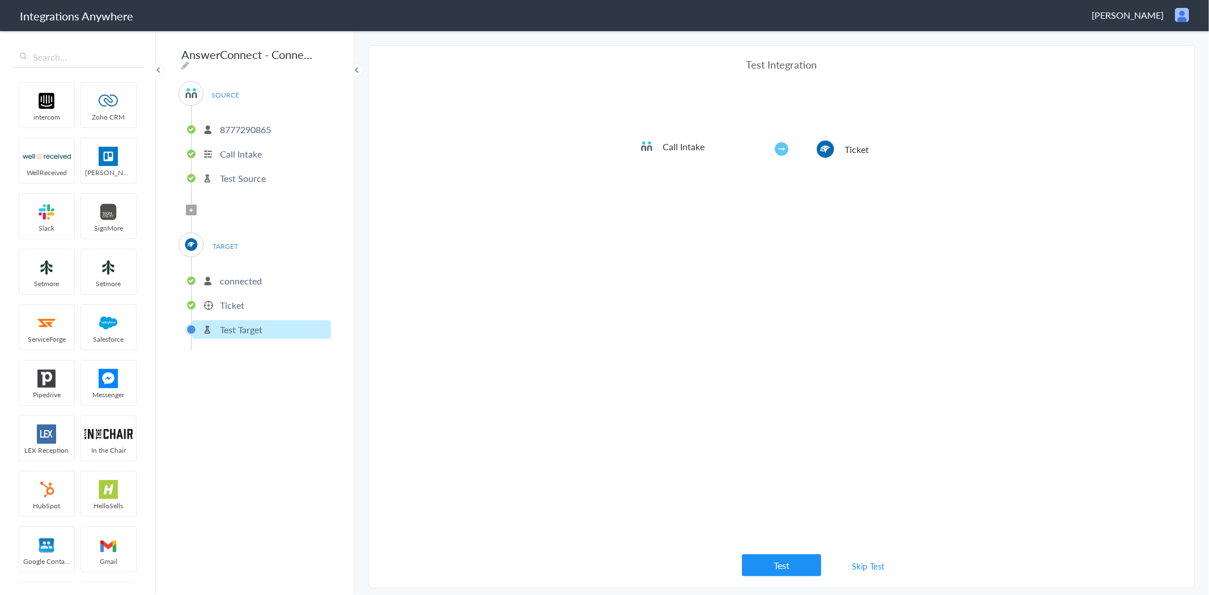
click at [869, 567] on link "Skip Test" at bounding box center [868, 566] width 60 height 20
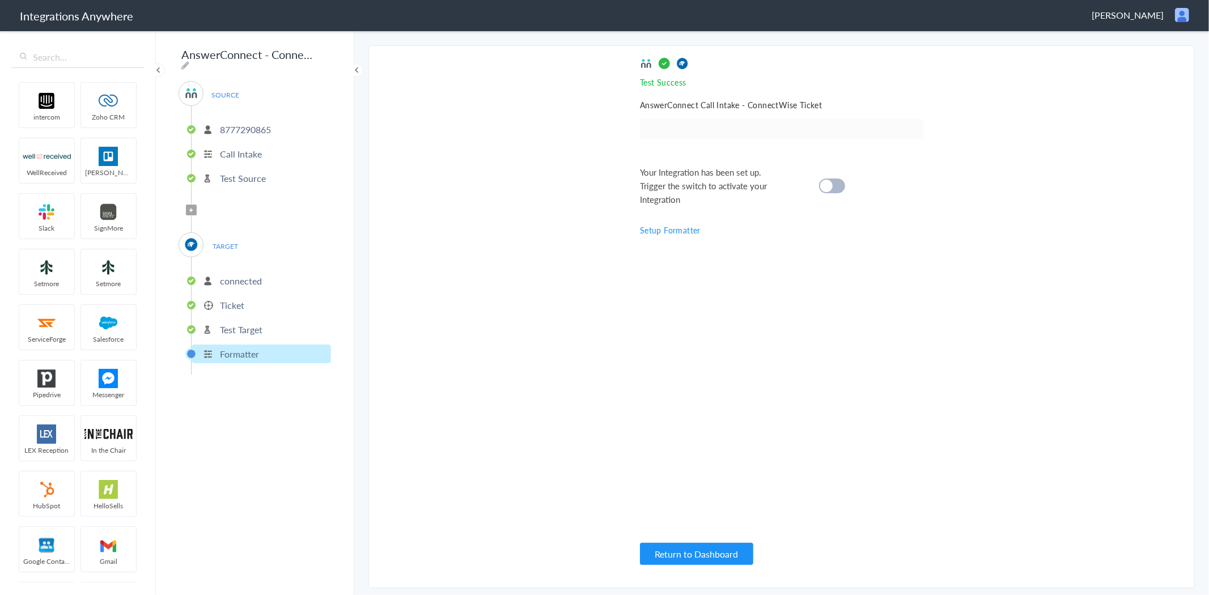
click at [840, 189] on div at bounding box center [832, 185] width 26 height 15
drag, startPoint x: 219, startPoint y: 124, endPoint x: 265, endPoint y: 122, distance: 45.4
click at [276, 123] on li "8777290865" at bounding box center [261, 129] width 139 height 19
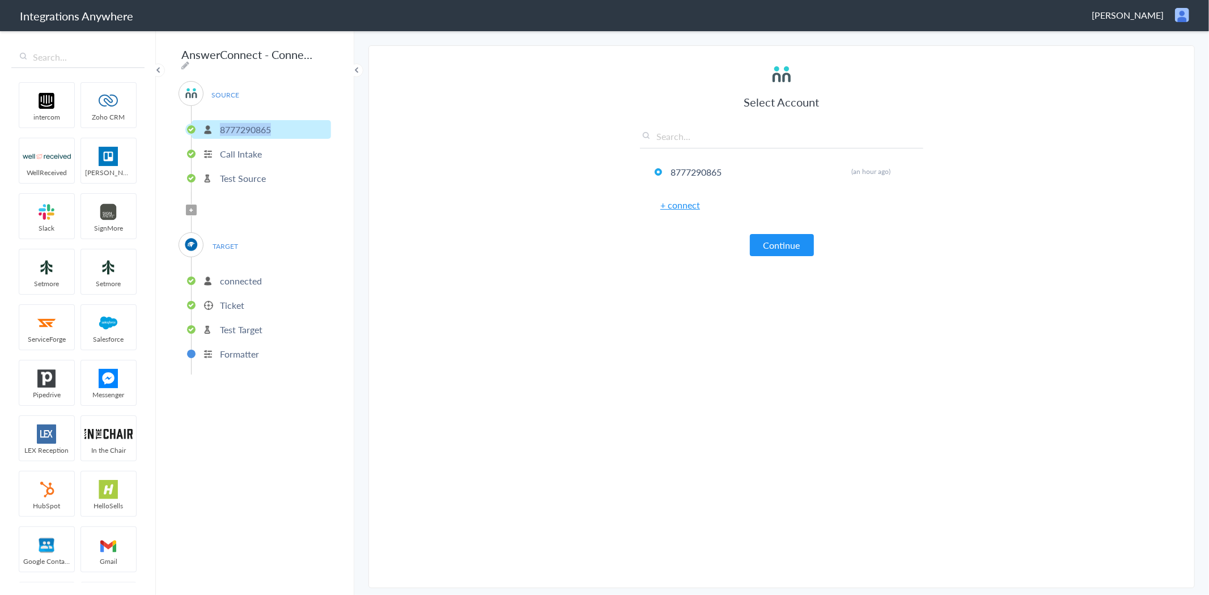
copy p "8777290865"
drag, startPoint x: 221, startPoint y: 439, endPoint x: 235, endPoint y: 420, distance: 22.7
click at [221, 439] on div "AnswerConnect - ConnectWise SOURCE 8777290865 Call Intake Test Source Filter Ap…" at bounding box center [255, 311] width 198 height 565
click at [227, 299] on p "Ticket" at bounding box center [232, 305] width 24 height 13
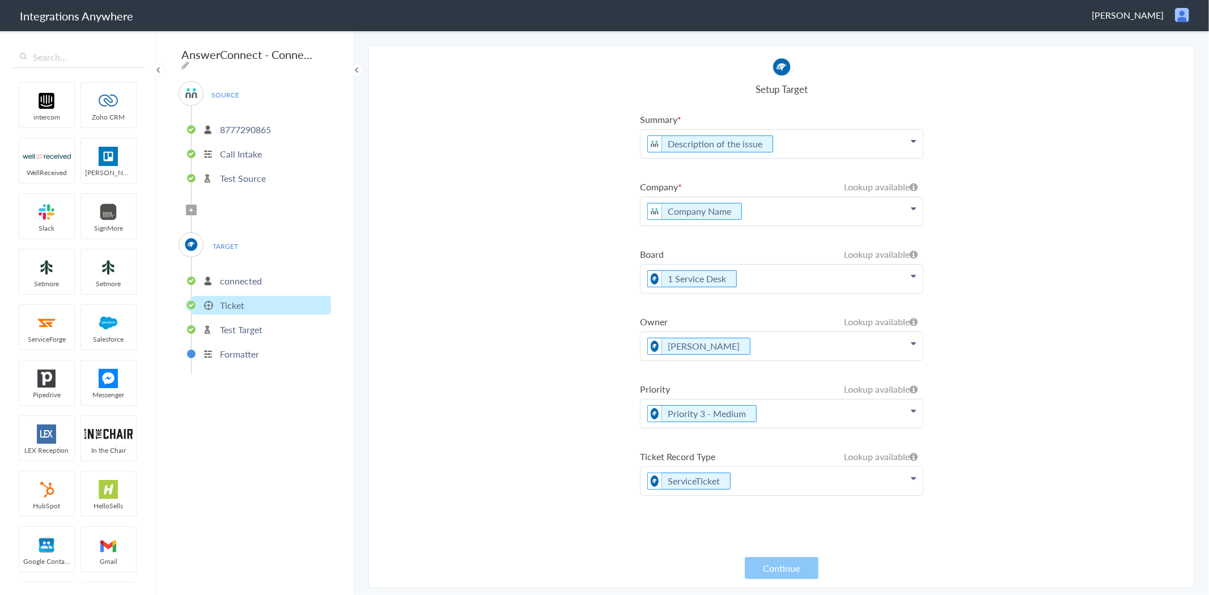
click at [915, 146] on icon at bounding box center [913, 141] width 5 height 9
click at [908, 243] on icon at bounding box center [910, 244] width 5 height 9
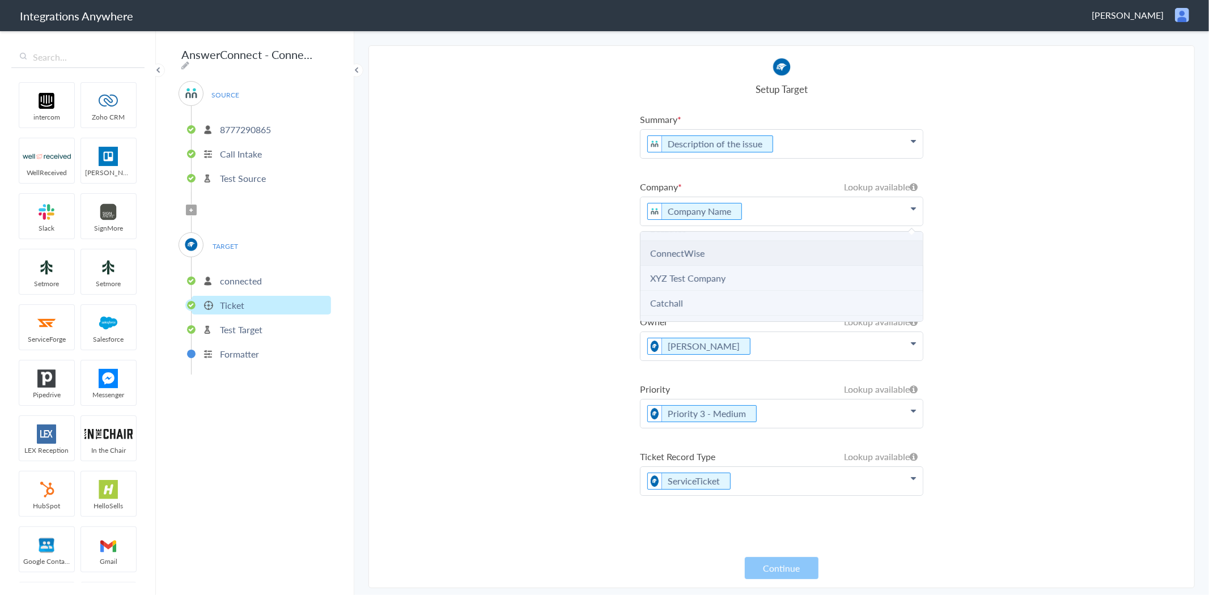
scroll to position [63, 0]
click at [677, 285] on link "Catchall" at bounding box center [666, 283] width 33 height 13
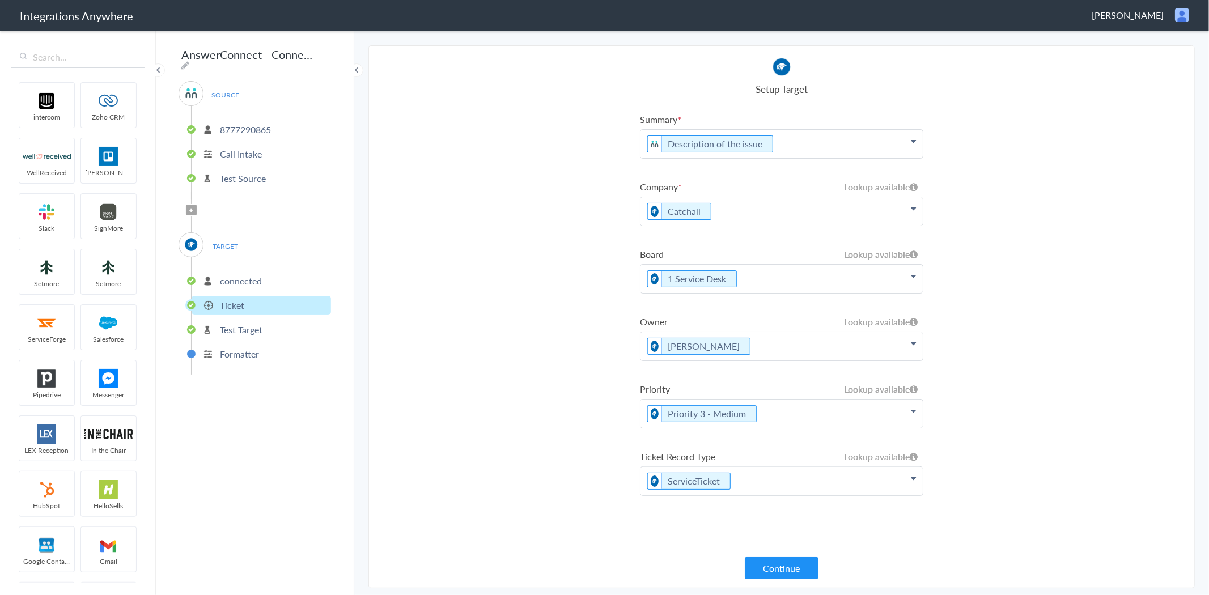
click at [911, 146] on icon at bounding box center [913, 141] width 5 height 9
click at [772, 246] on link "ConnectWise" at bounding box center [781, 247] width 282 height 25
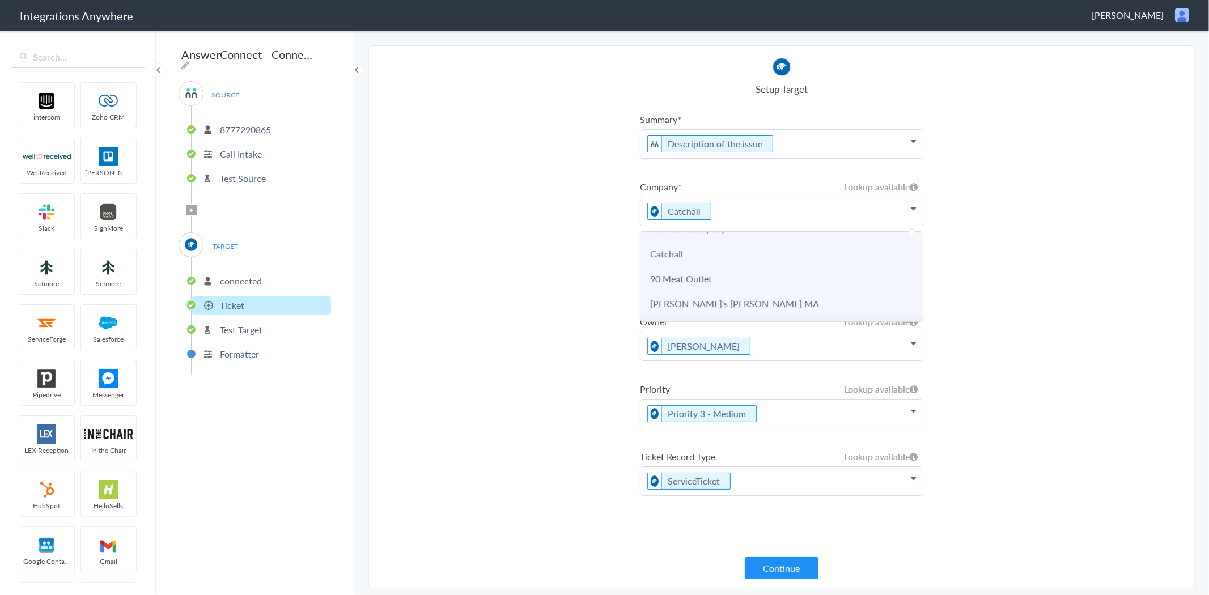
scroll to position [63, 0]
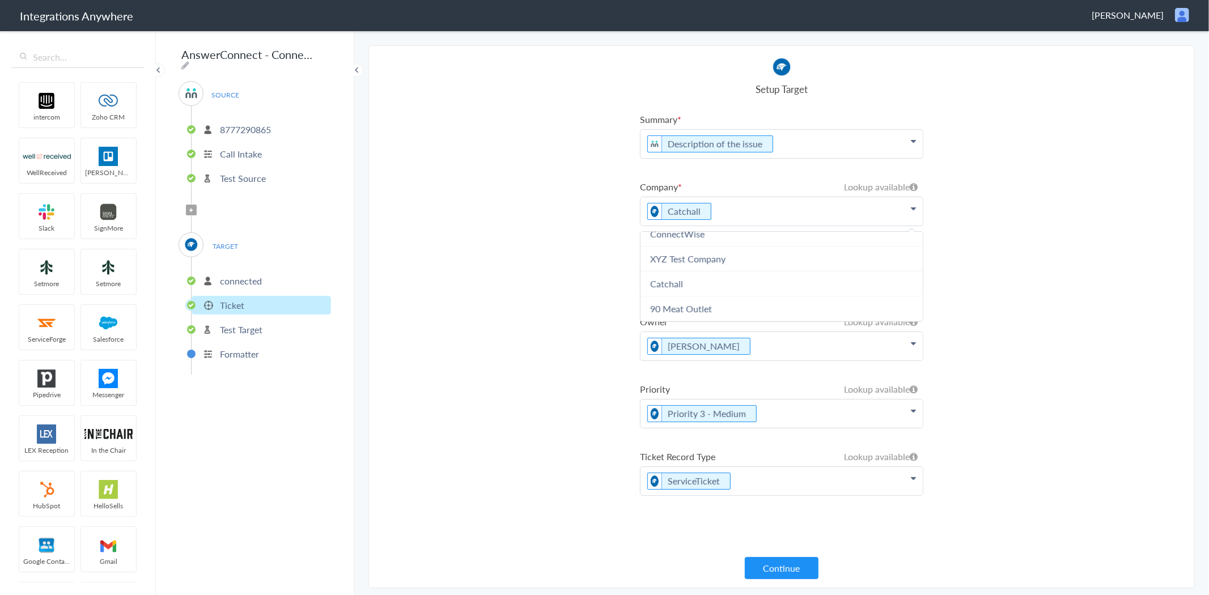
click at [1165, 159] on section "Select Account 8777290865 Rename Delete (an hour ago) + connect Continue Setup …" at bounding box center [781, 316] width 826 height 543
click at [916, 158] on p "Catchall" at bounding box center [781, 144] width 282 height 28
click at [913, 146] on icon at bounding box center [913, 141] width 5 height 9
click at [902, 242] on link "ConnectWise" at bounding box center [781, 247] width 282 height 25
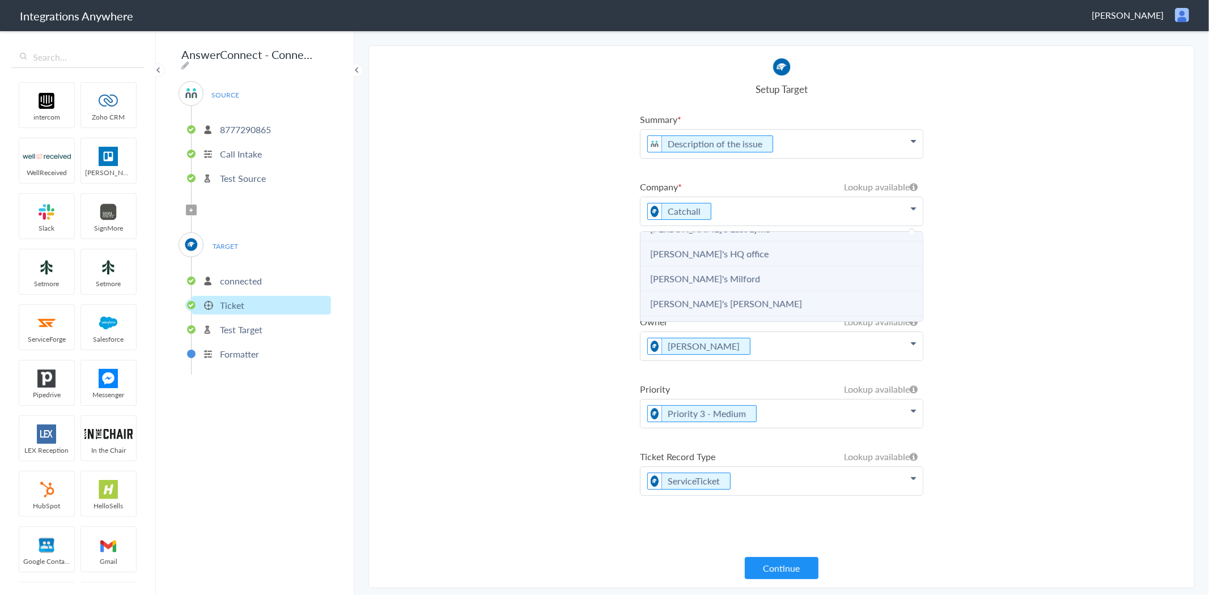
scroll to position [252, 0]
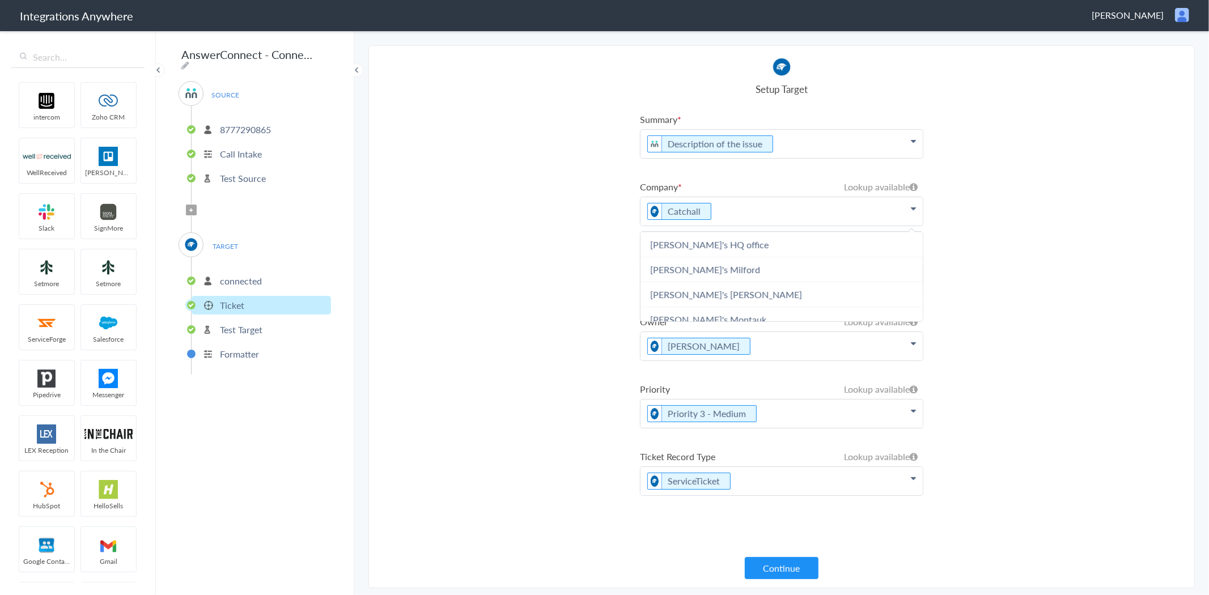
click at [1147, 354] on section "Select Account 8777290865 Rename Delete (an hour ago) + connect Continue Setup …" at bounding box center [781, 316] width 826 height 543
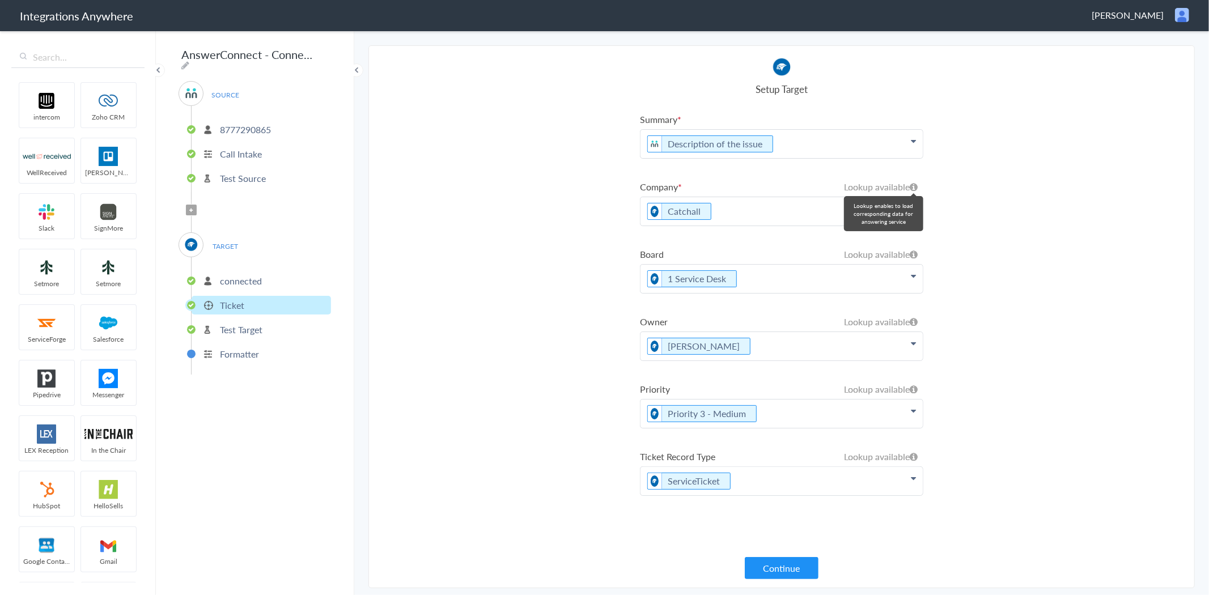
click at [911, 184] on icon at bounding box center [913, 186] width 8 height 9
click at [912, 146] on icon at bounding box center [913, 141] width 5 height 9
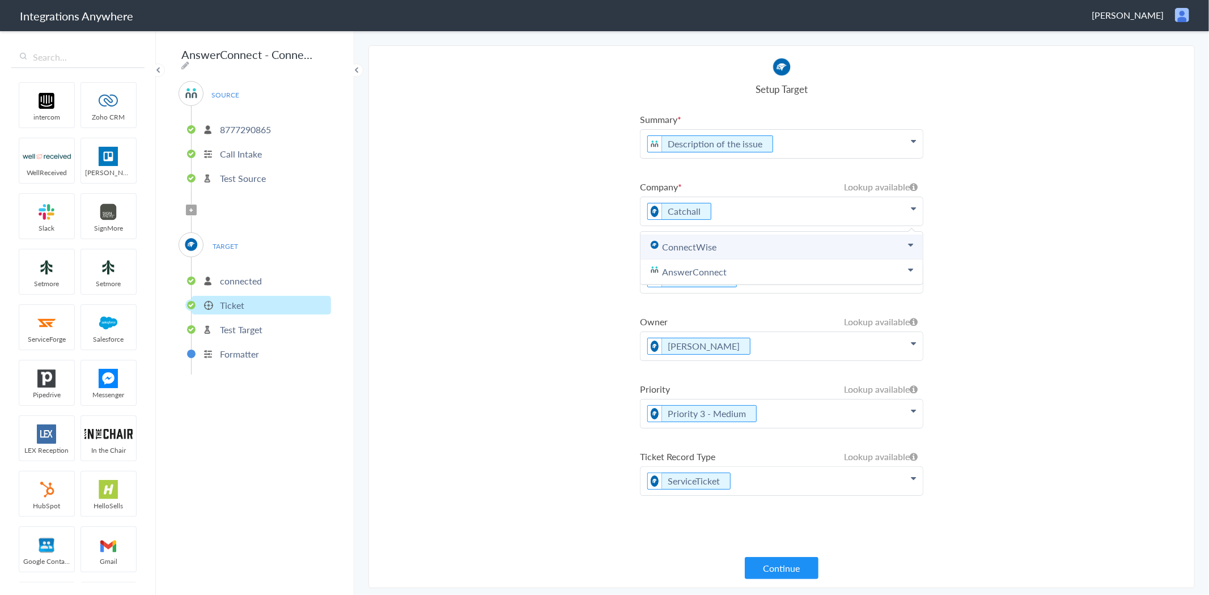
click at [909, 239] on link "ConnectWise" at bounding box center [781, 247] width 282 height 25
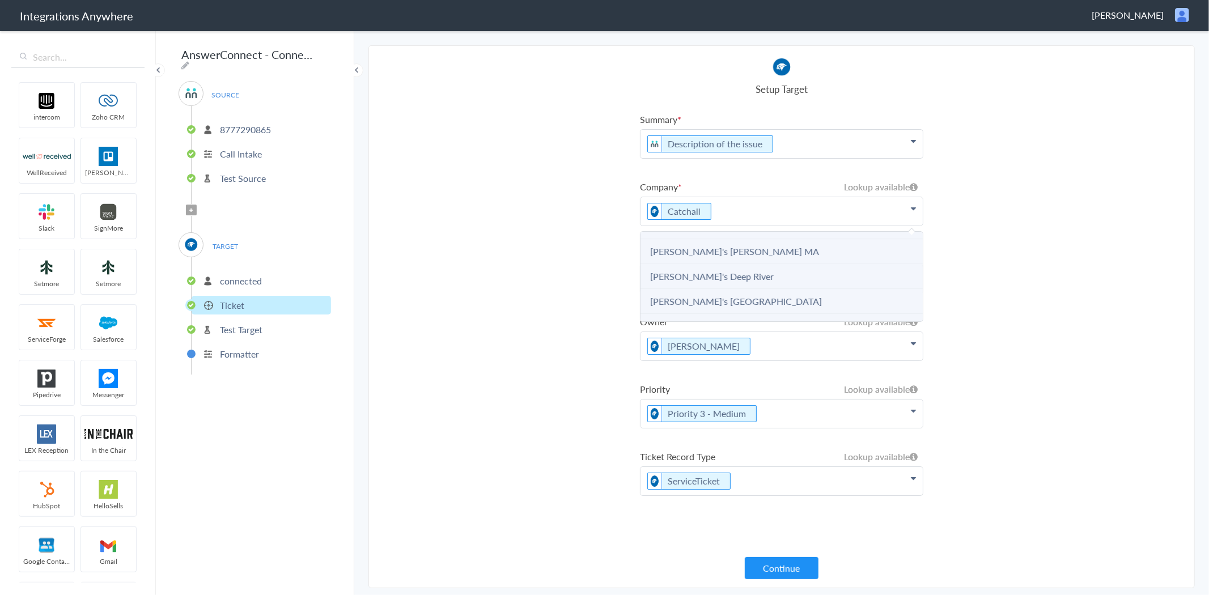
scroll to position [126, 0]
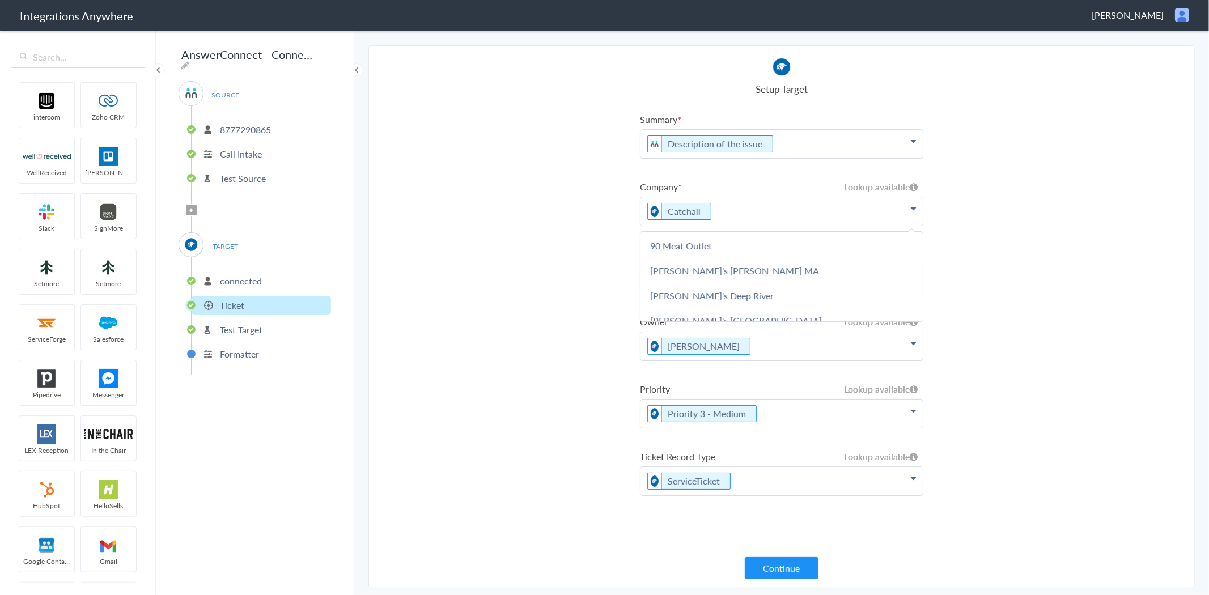
drag, startPoint x: 1176, startPoint y: 318, endPoint x: 1164, endPoint y: 318, distance: 12.5
click at [1176, 318] on section "Select Account 8777290865 Rename Delete (an hour ago) + connect Continue Setup …" at bounding box center [781, 316] width 826 height 543
click at [915, 146] on icon at bounding box center [913, 141] width 5 height 9
click at [723, 248] on link "ConnectWise" at bounding box center [781, 247] width 282 height 25
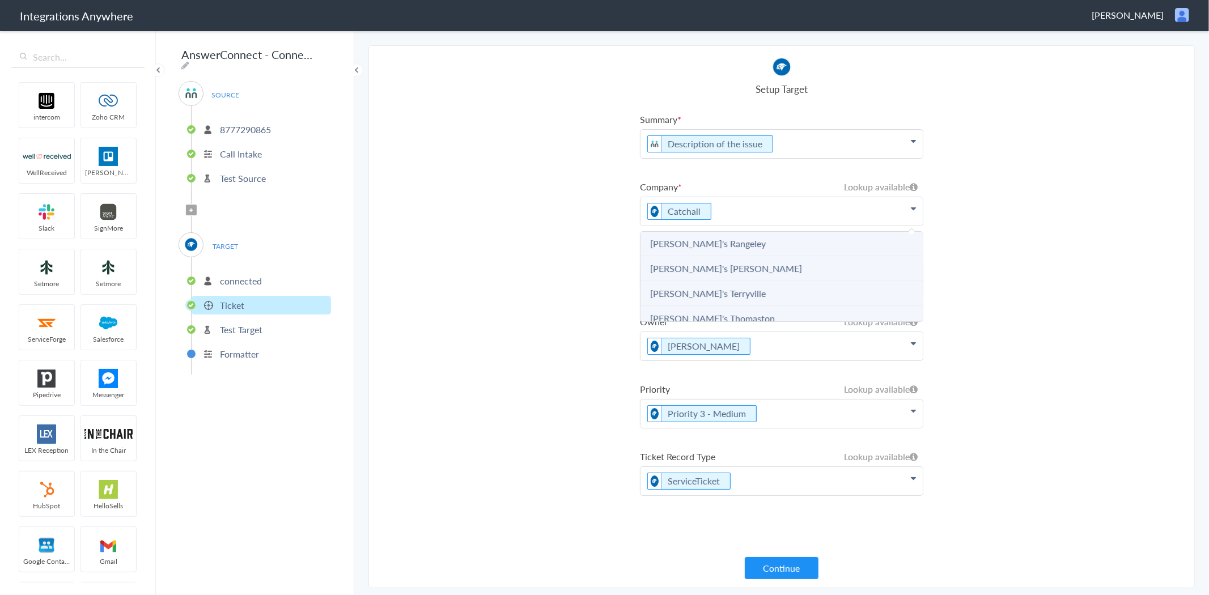
scroll to position [440, 0]
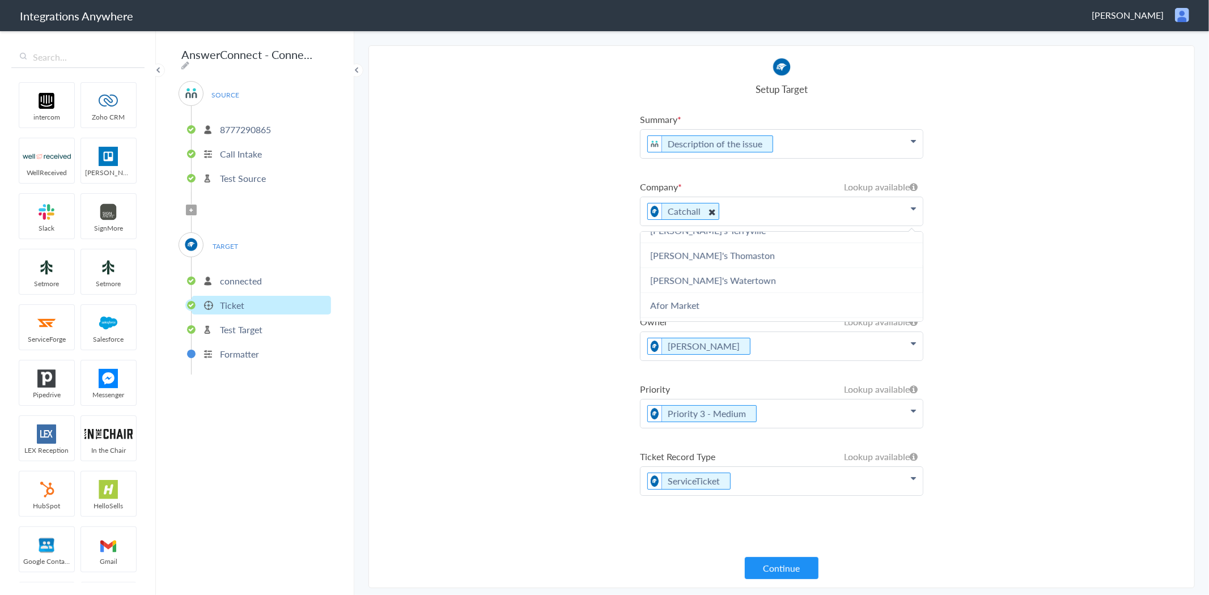
click at [712, 210] on icon at bounding box center [711, 212] width 12 height 14
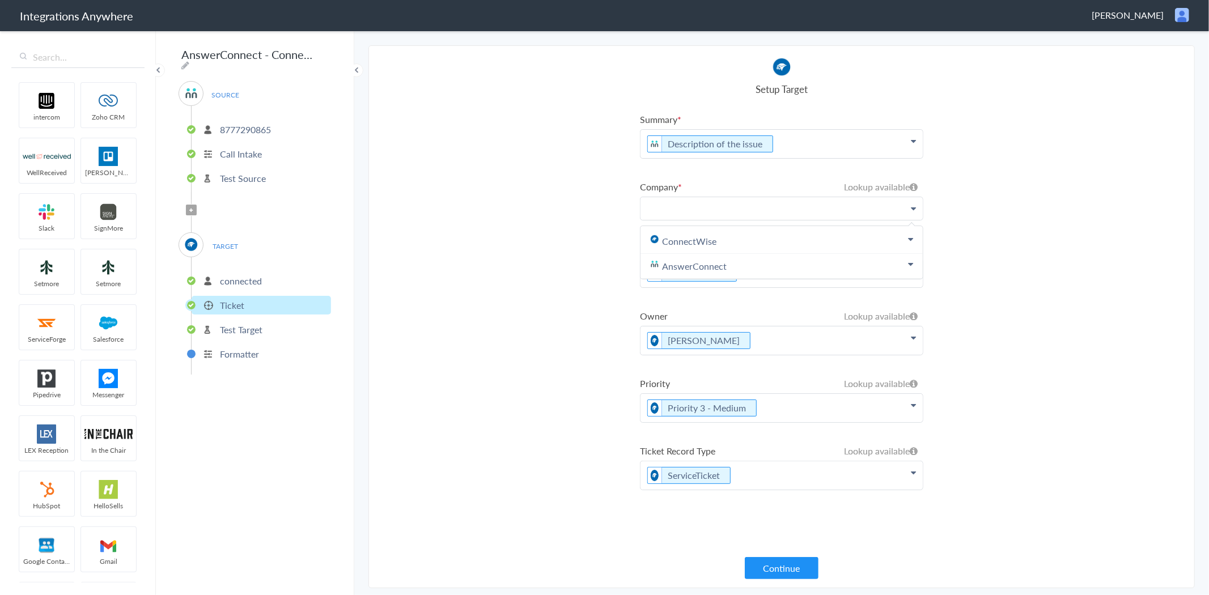
scroll to position [0, 0]
click at [732, 240] on link "ConnectWise" at bounding box center [781, 241] width 282 height 25
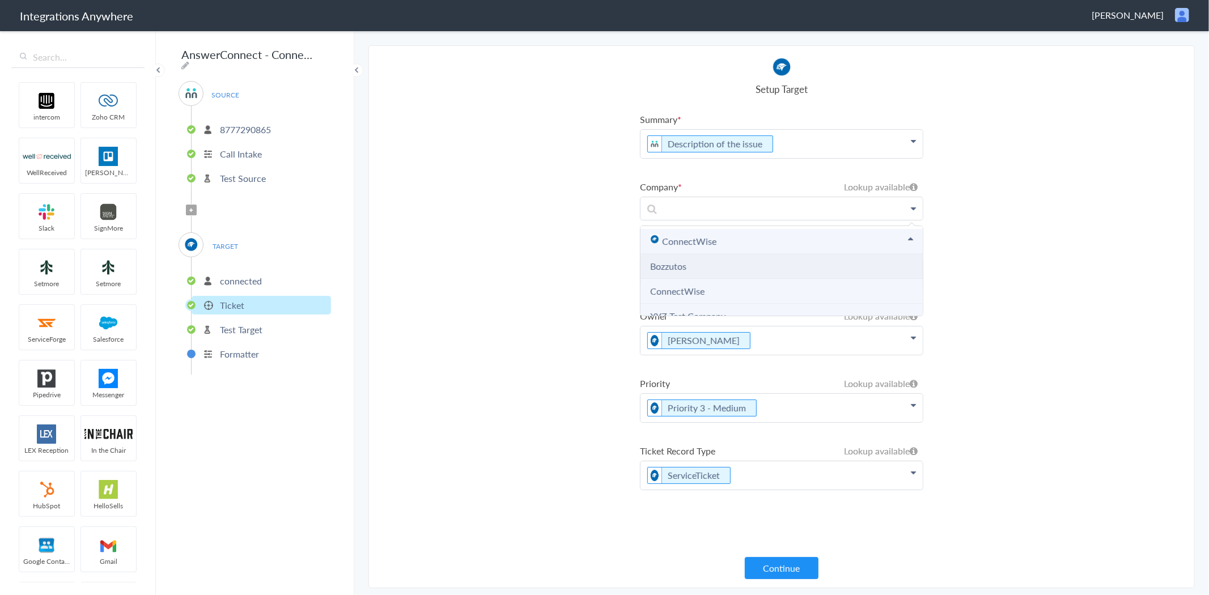
click at [712, 275] on li "Bozzutos" at bounding box center [781, 266] width 282 height 25
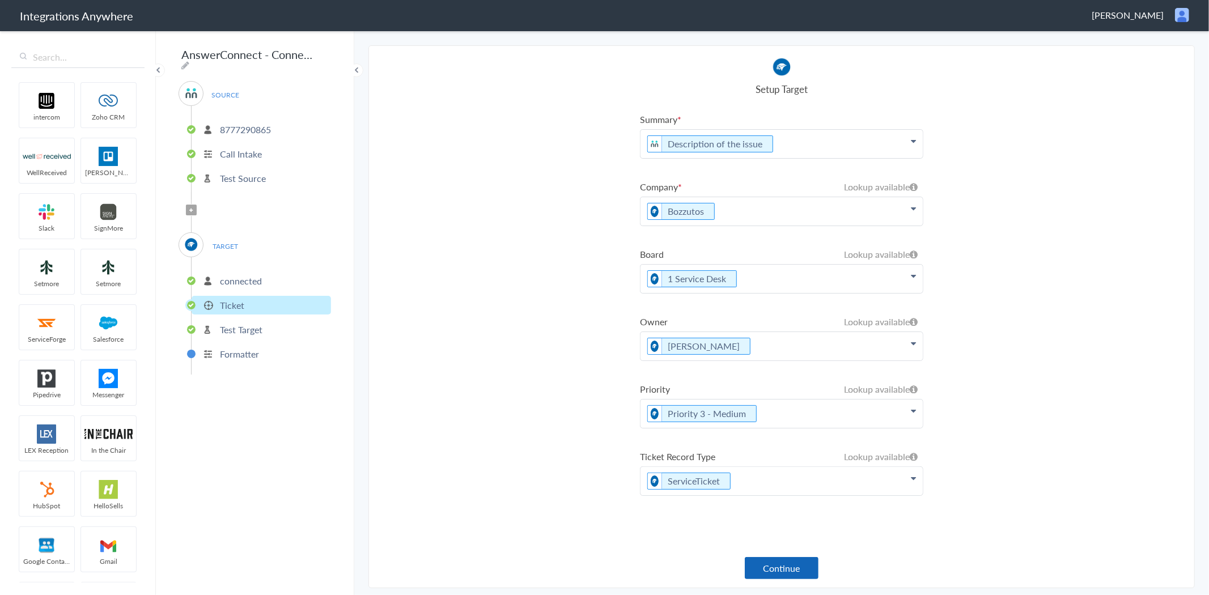
click at [792, 570] on button "Continue" at bounding box center [782, 568] width 74 height 22
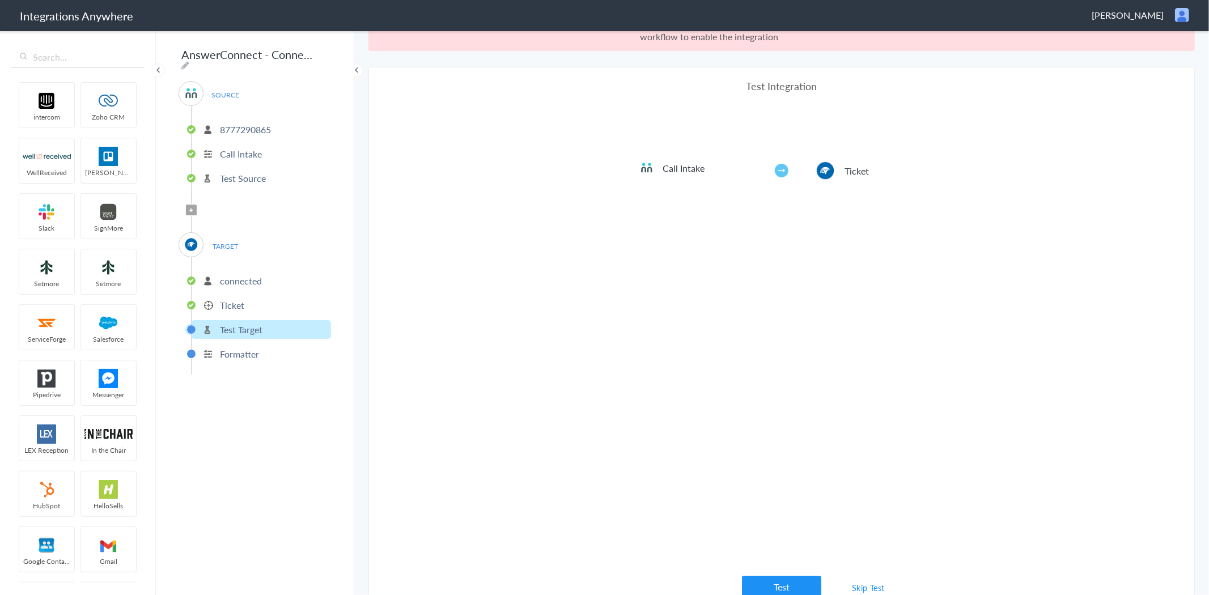
scroll to position [41, 0]
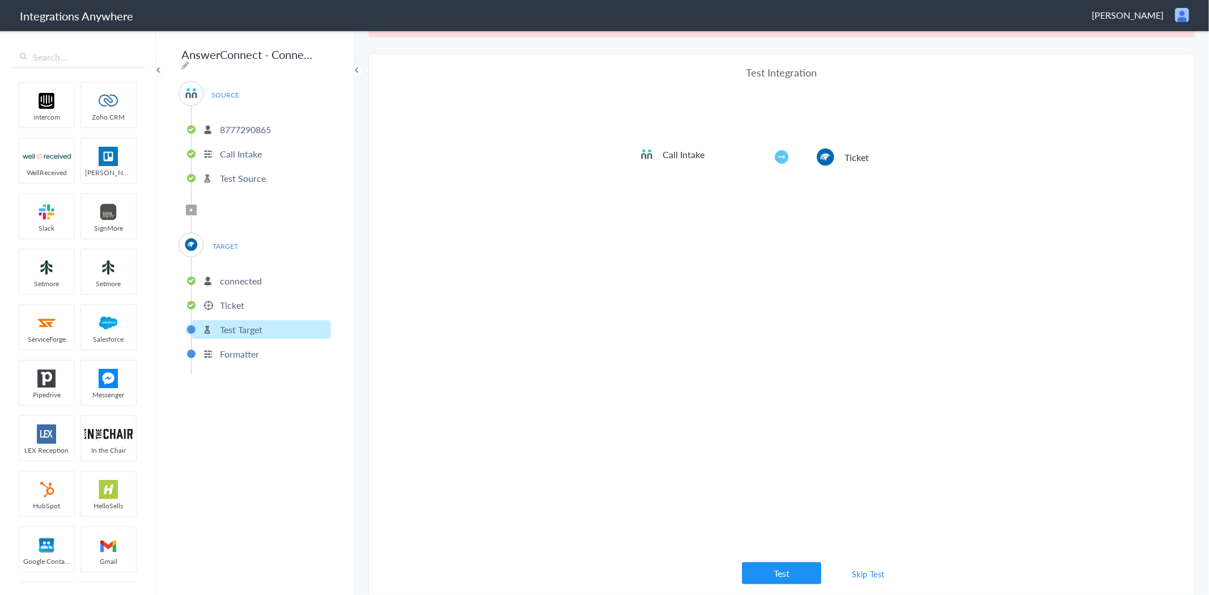
click at [862, 568] on link "Skip Test" at bounding box center [868, 574] width 60 height 20
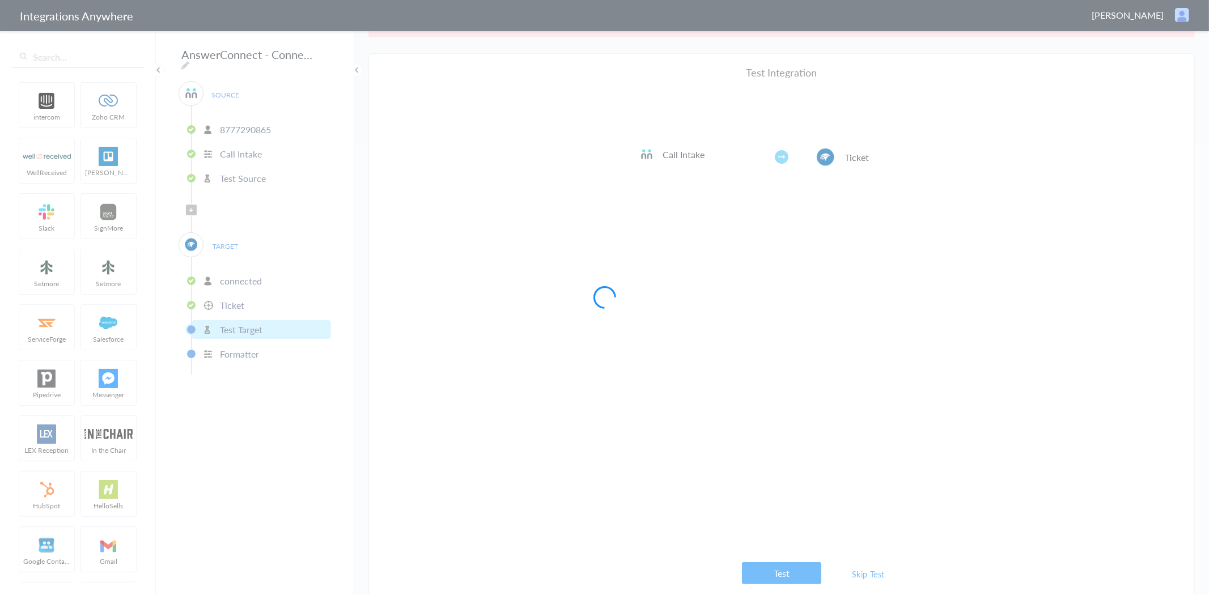
scroll to position [0, 0]
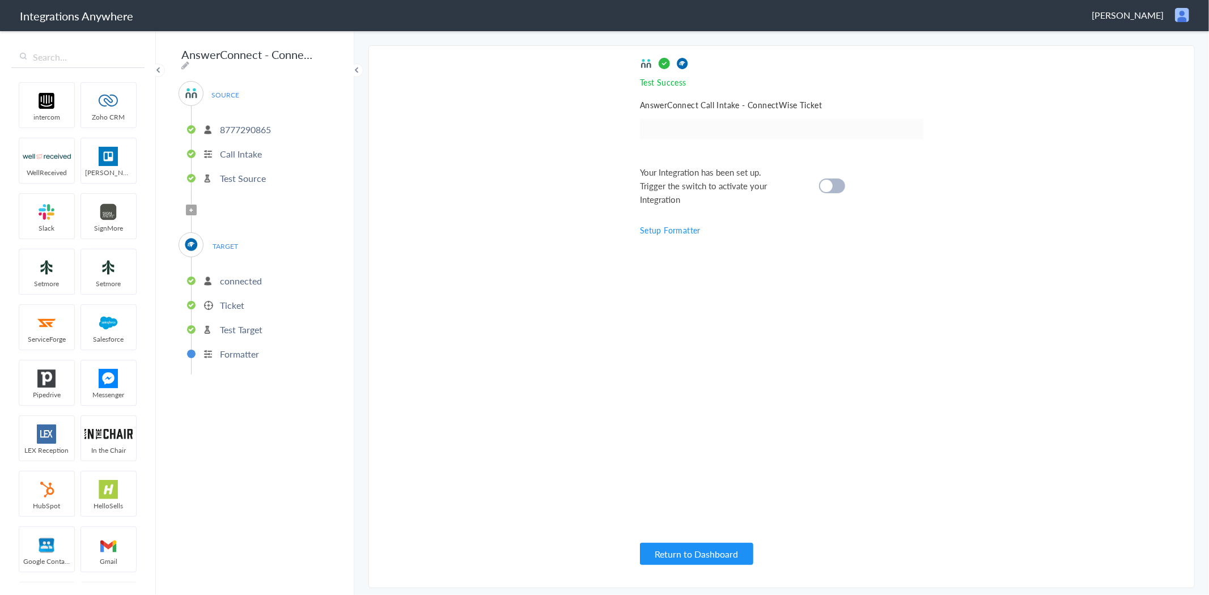
click at [833, 188] on div at bounding box center [832, 185] width 26 height 15
